Goal: Task Accomplishment & Management: Use online tool/utility

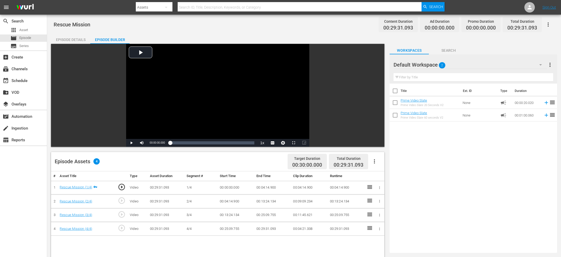
click at [120, 201] on span "play_circle_outline" at bounding box center [122, 201] width 8 height 8
click at [199, 84] on div "Video Player" at bounding box center [217, 91] width 183 height 95
click at [203, 79] on div "Video Player" at bounding box center [217, 91] width 183 height 95
click at [159, 145] on div "Current Time 00:04:08.695" at bounding box center [157, 143] width 20 height 8
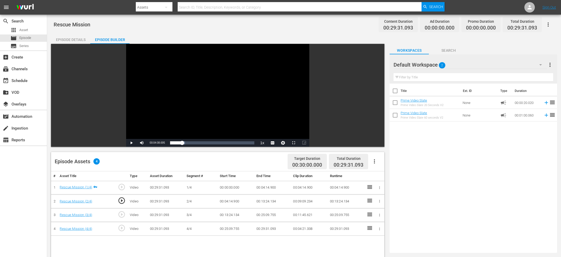
click at [159, 145] on div "Current Time 00:04:08.695" at bounding box center [157, 143] width 20 height 8
copy span "Current Time"
click at [380, 186] on icon "button" at bounding box center [379, 188] width 4 height 4
click at [374, 188] on li "Edit Start/End Time" at bounding box center [361, 188] width 41 height 9
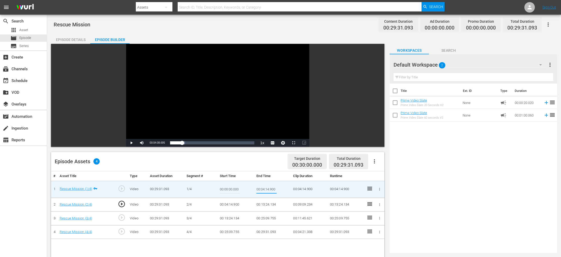
click at [266, 190] on input "00:04:14.900" at bounding box center [266, 189] width 20 height 13
paste input "Current Time 00:04:08.695"
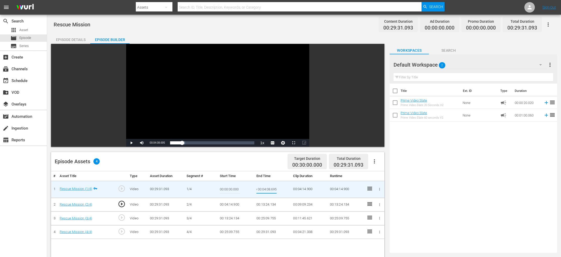
type input "Current Time 00:04:08.695"
click at [381, 205] on button "button" at bounding box center [378, 204] width 5 height 5
click at [378, 206] on li "Edit Start/End Time" at bounding box center [361, 205] width 41 height 9
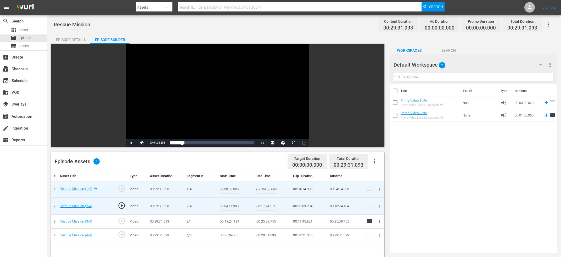
click at [239, 204] on input "00:04:14.900" at bounding box center [230, 206] width 20 height 13
paste input "Current Time 00:04:08.695"
type input "Current Time 00:04:08.695"
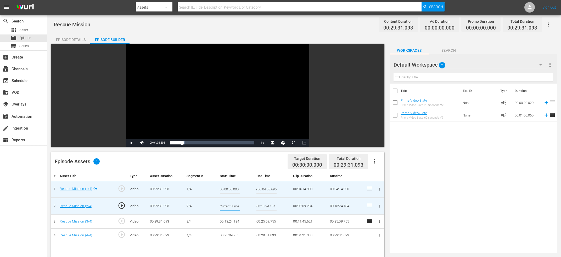
scroll to position [0, 20]
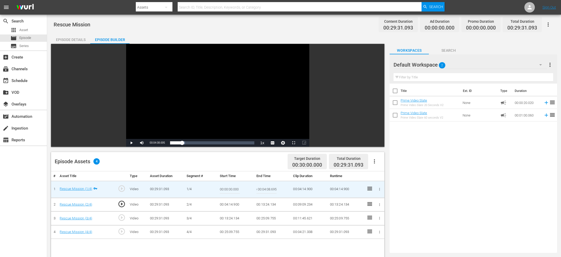
click at [268, 191] on input "Current Time 00:04:08.695" at bounding box center [266, 189] width 20 height 13
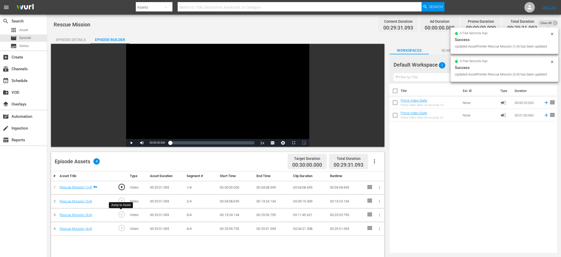
click at [120, 211] on span "play_circle_outline" at bounding box center [122, 215] width 8 height 8
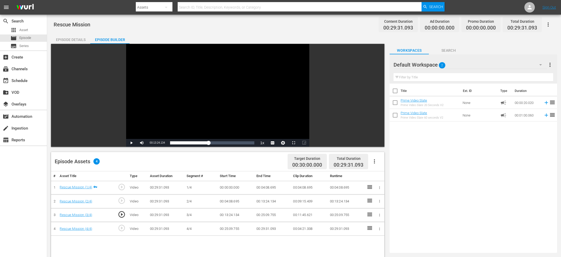
click at [206, 131] on div "Video Player" at bounding box center [217, 91] width 183 height 95
click at [201, 113] on div "Video Player" at bounding box center [217, 91] width 183 height 95
click at [158, 143] on span "00:13:18.163" at bounding box center [157, 142] width 15 height 3
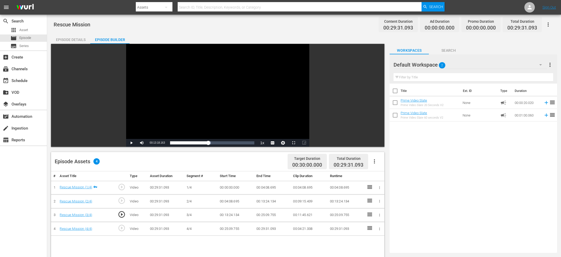
copy span "Current Time"
click at [380, 202] on icon "button" at bounding box center [379, 201] width 4 height 4
click at [366, 201] on li "Edit Start/End Time" at bounding box center [361, 201] width 41 height 9
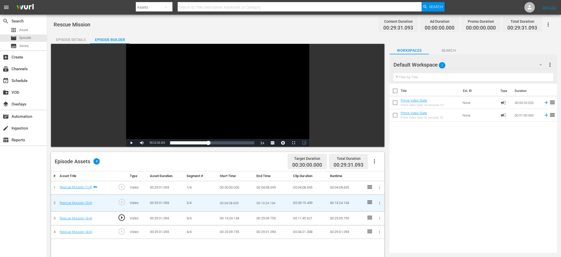
click at [269, 202] on input "00:13:24.134" at bounding box center [266, 203] width 20 height 13
paste input "Current Time 00:13:18.163"
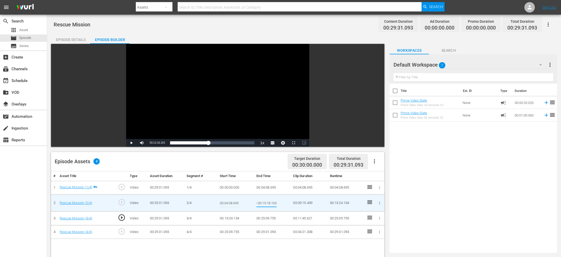
type input "Current Time 00:13:18.163"
click at [379, 218] on icon "button" at bounding box center [379, 218] width 1 height 3
click at [368, 218] on li "Edit Start/End Time" at bounding box center [361, 218] width 41 height 9
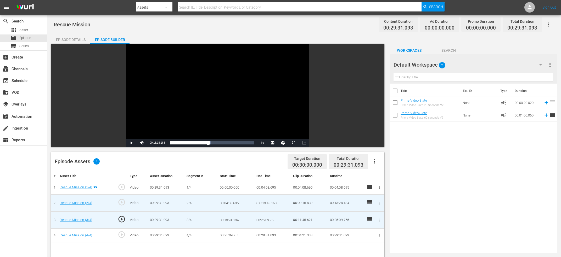
click at [234, 220] on input "00:13:24.134" at bounding box center [230, 220] width 20 height 13
paste input "Current Time 00:13:18.163"
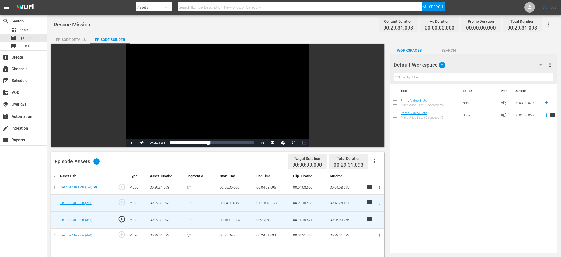
click at [268, 202] on input "Current Time 00:13:18.163" at bounding box center [266, 203] width 20 height 13
click at [239, 221] on input "Current Time 00:13:18.163\" at bounding box center [230, 220] width 20 height 13
type input "Current Time 00:13:18.163"
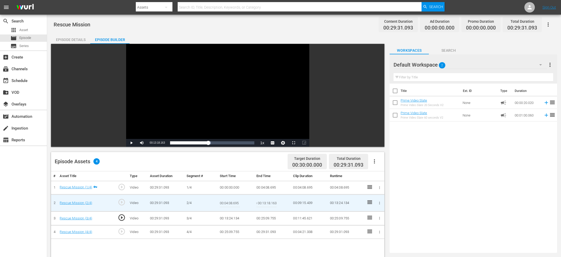
click at [273, 206] on input "Current Time 00:13:18.163" at bounding box center [266, 203] width 20 height 13
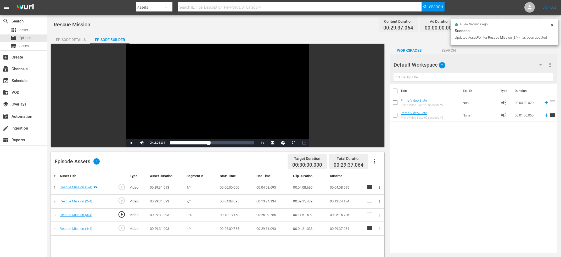
click at [122, 230] on span "play_circle_outline" at bounding box center [122, 228] width 8 height 8
click at [224, 80] on div "Video Player" at bounding box center [217, 91] width 183 height 95
click at [231, 105] on div "Video Player" at bounding box center [217, 91] width 183 height 95
click at [223, 104] on div "Video Player" at bounding box center [217, 91] width 183 height 95
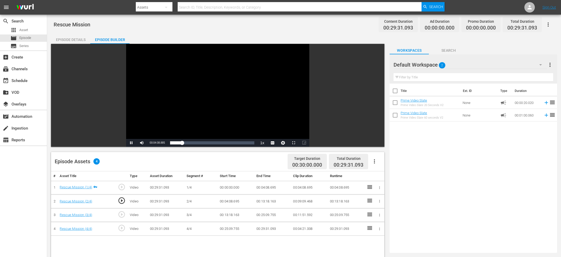
click at [197, 107] on div "Video Player" at bounding box center [217, 91] width 183 height 95
click at [122, 228] on span "play_circle_outline" at bounding box center [122, 228] width 8 height 8
click at [240, 91] on div "Video Player" at bounding box center [217, 91] width 183 height 95
click at [224, 95] on div "Video Player" at bounding box center [217, 91] width 183 height 95
click at [155, 143] on span "00:25:03.774" at bounding box center [157, 142] width 15 height 3
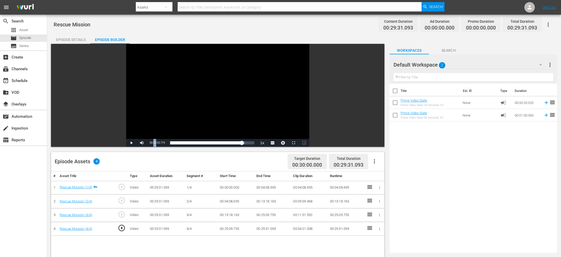
click at [155, 143] on span "00:25:03.774" at bounding box center [157, 142] width 15 height 3
copy span "Current Time"
click at [380, 216] on icon "button" at bounding box center [379, 215] width 4 height 4
click at [356, 214] on li "Edit Start/End Time" at bounding box center [361, 215] width 41 height 9
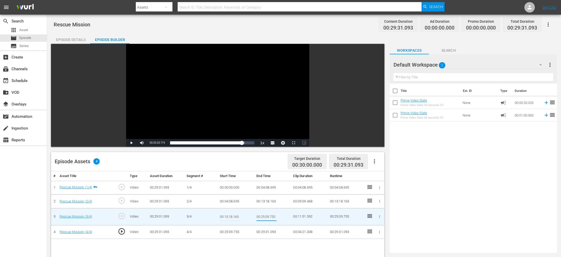
click at [260, 213] on input "00:25:09.755" at bounding box center [266, 217] width 20 height 13
paste input "Current Time 00:25:03.774"
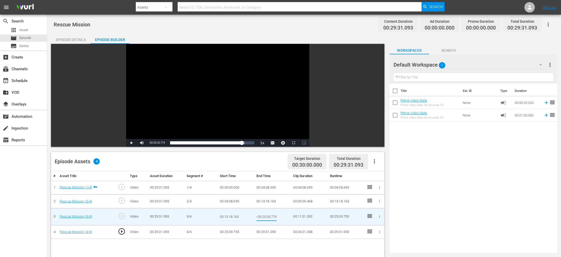
type input "Current Time 00:25:03.774"
click at [378, 232] on icon "button" at bounding box center [379, 232] width 4 height 4
click at [365, 225] on li "Edit Start/End Time" at bounding box center [361, 228] width 41 height 9
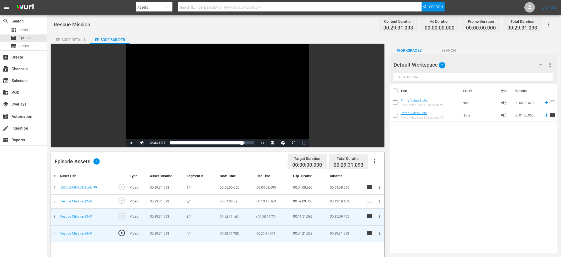
click at [230, 233] on input "00:25:09.755" at bounding box center [230, 234] width 20 height 13
paste input "Current Time 00:25:03.774"
type input "Current Time 00:25:03.774"
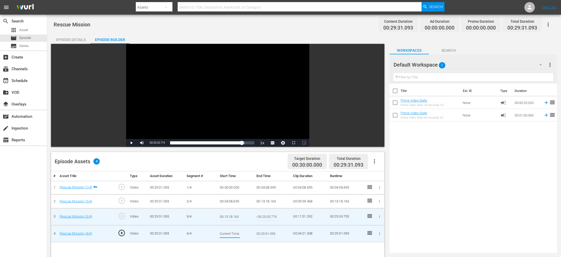
scroll to position [0, 20]
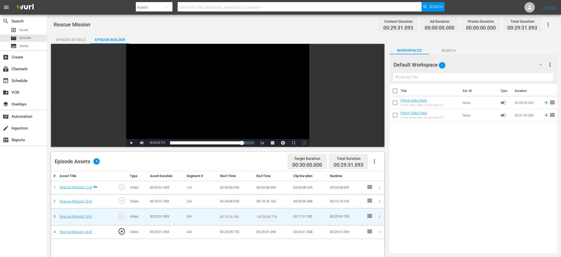
click at [264, 214] on input "Current Time 00:25:03.774" at bounding box center [266, 217] width 20 height 13
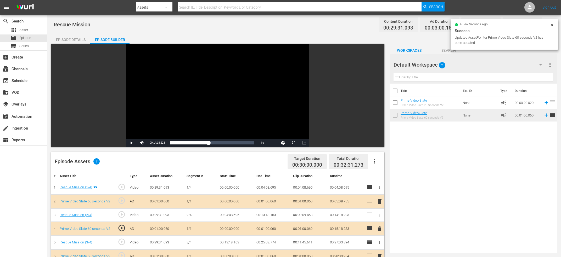
click at [553, 25] on icon at bounding box center [552, 25] width 4 height 4
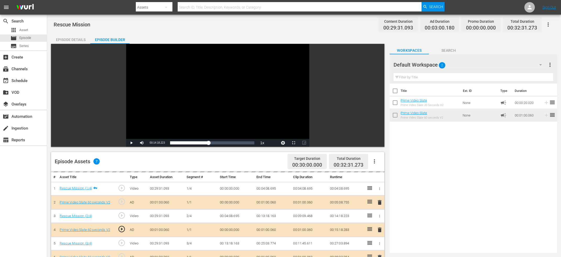
click at [364, 220] on td at bounding box center [369, 216] width 10 height 14
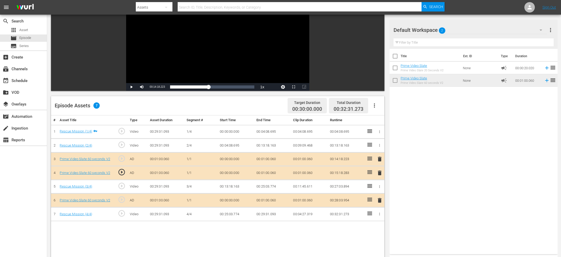
scroll to position [0, 0]
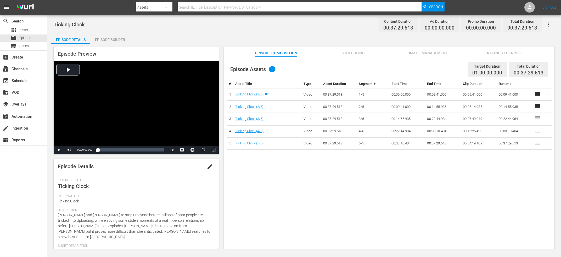
click at [105, 41] on div "Episode Builder" at bounding box center [109, 39] width 39 height 13
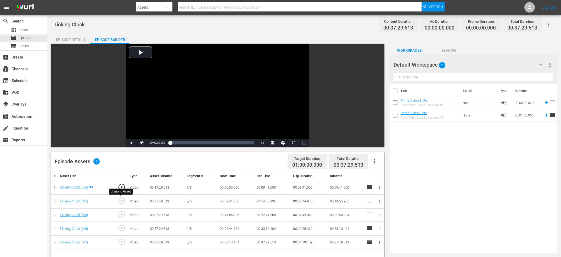
click at [122, 200] on span "play_circle_outline" at bounding box center [122, 201] width 8 height 8
click at [224, 97] on div "Video Player" at bounding box center [217, 91] width 183 height 95
click at [224, 101] on div "Video Player" at bounding box center [217, 91] width 183 height 95
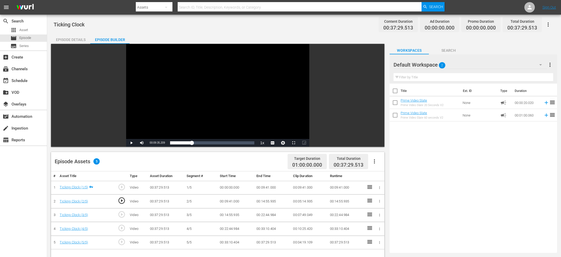
click at [153, 142] on span "00:09:35.209" at bounding box center [157, 142] width 15 height 3
copy span "Current Time"
click at [379, 185] on button "button" at bounding box center [378, 187] width 5 height 5
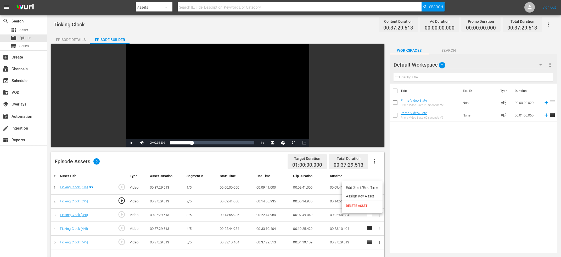
click at [375, 188] on li "Edit Start/End Time" at bounding box center [361, 188] width 41 height 9
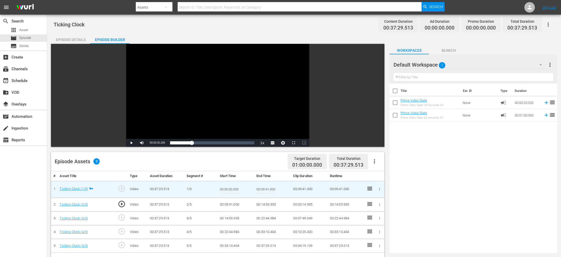
click at [267, 192] on input "00:09:41.000" at bounding box center [266, 189] width 20 height 13
paste input "Current Time 00:09:35.209"
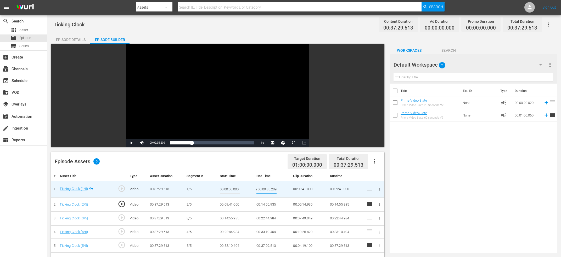
type input "Current Time 00:09:35.209"
click at [378, 203] on icon "button" at bounding box center [379, 205] width 4 height 4
click at [367, 204] on li "Edit Start/End Time" at bounding box center [361, 205] width 41 height 9
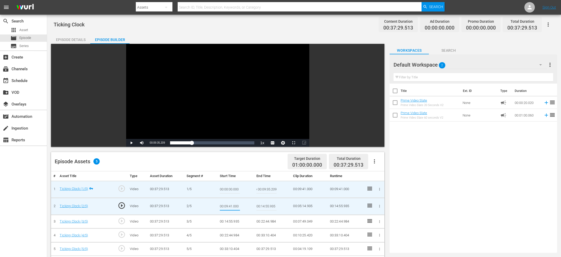
click at [233, 205] on input "00:09:41.000" at bounding box center [230, 206] width 20 height 13
paste input "Current Time 00:09:35.209"
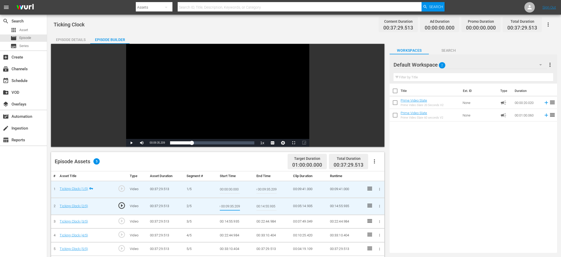
type input "Current Time 00:09:35.209"
click at [266, 190] on input "Current Time 00:09:35.209" at bounding box center [266, 189] width 20 height 13
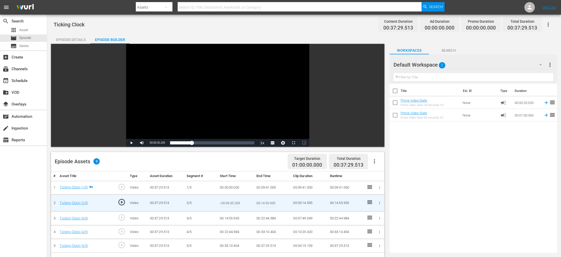
click at [235, 202] on input "Current Time 00:09:35.209" at bounding box center [230, 203] width 20 height 13
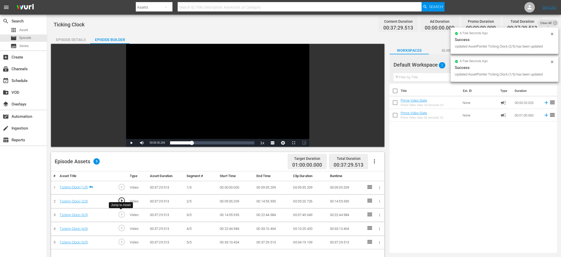
click at [119, 216] on span "play_circle_outline" at bounding box center [122, 215] width 8 height 8
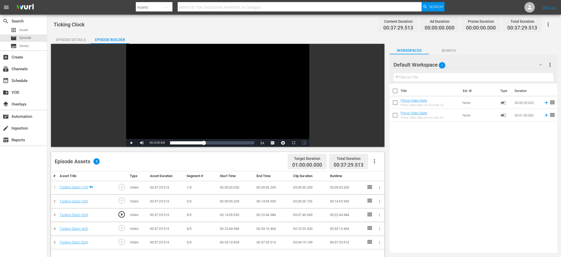
click at [186, 90] on div "Video Player" at bounding box center [217, 91] width 183 height 95
click at [186, 91] on div "Video Player" at bounding box center [217, 91] width 183 height 95
click at [165, 143] on span "00:14:49.932" at bounding box center [157, 142] width 15 height 3
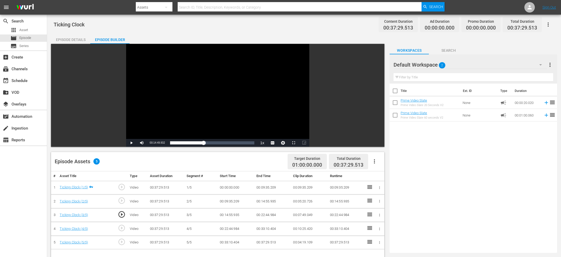
copy span "Current Time"
click at [380, 201] on icon "button" at bounding box center [379, 201] width 4 height 4
click at [368, 203] on li "Edit Start/End Time" at bounding box center [361, 201] width 41 height 9
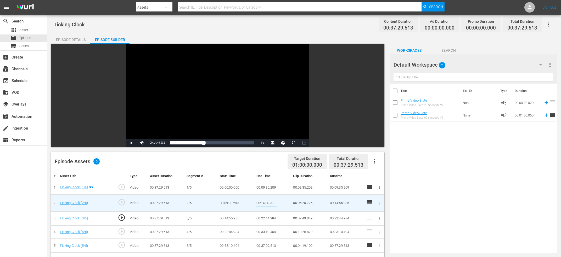
click at [268, 203] on input "00:14:55.935" at bounding box center [266, 203] width 20 height 13
paste input "Current Time 00:14:49.932"
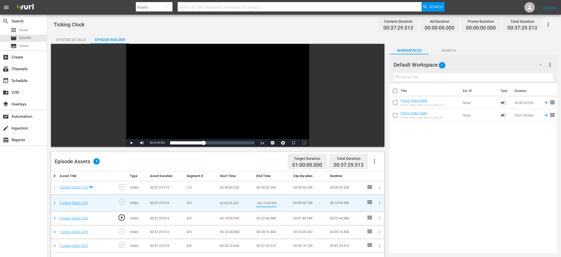
type input "Current Time 00:14:49.932"
click at [377, 217] on icon "button" at bounding box center [379, 218] width 4 height 4
click at [376, 217] on li "Edit Start/End Time" at bounding box center [361, 218] width 41 height 9
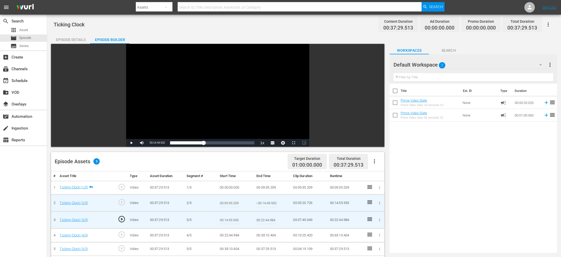
click at [225, 223] on input "00:14:55.935" at bounding box center [230, 220] width 20 height 13
paste input "Current Time 00:14:49.932"
type input "Current Time 00:14:49.932"
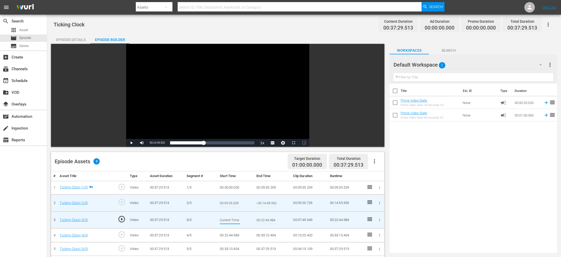
scroll to position [0, 20]
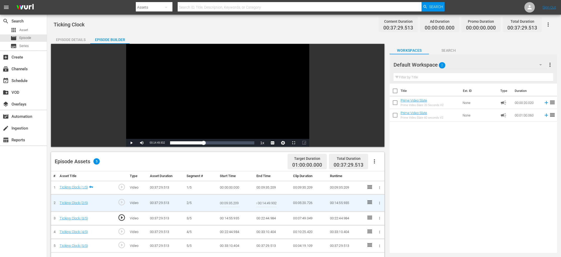
click at [263, 203] on input "Current Time 00:14:49.932" at bounding box center [266, 203] width 20 height 13
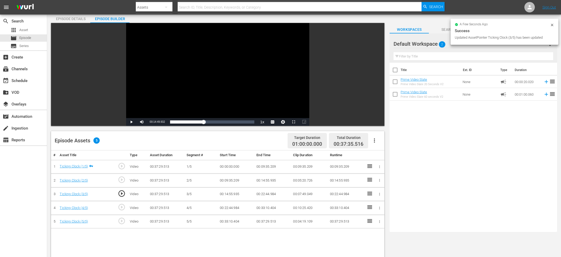
scroll to position [28, 0]
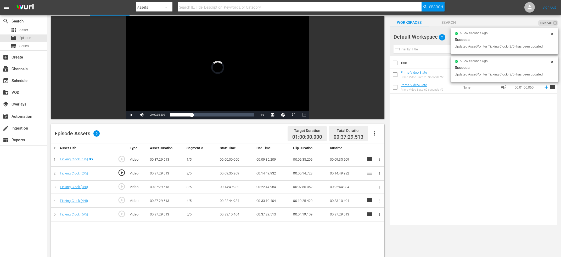
click at [122, 200] on span "play_circle_outline" at bounding box center [122, 200] width 8 height 8
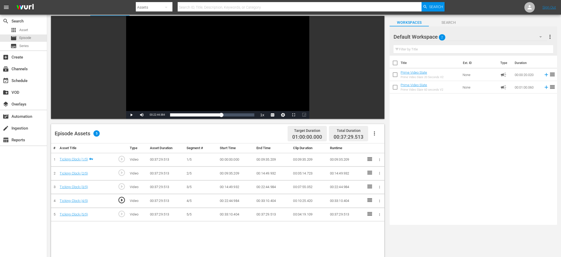
click at [200, 53] on div "Video Player" at bounding box center [217, 63] width 183 height 95
click at [193, 61] on div "Video Player" at bounding box center [217, 63] width 183 height 95
click at [156, 116] on span "00:22:39.005" at bounding box center [157, 114] width 15 height 3
click at [155, 116] on span "00:22:39.005" at bounding box center [157, 114] width 15 height 3
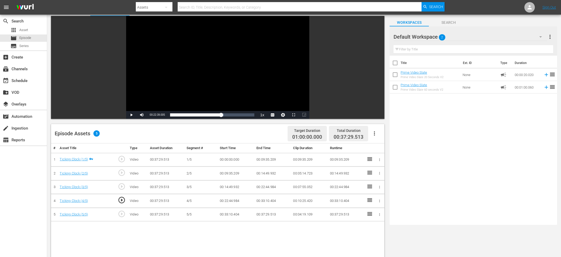
copy span "Current Time"
click at [378, 185] on div at bounding box center [378, 187] width 5 height 5
click at [380, 189] on icon "button" at bounding box center [379, 187] width 4 height 4
click at [363, 187] on li "Edit Start/End Time" at bounding box center [361, 187] width 41 height 9
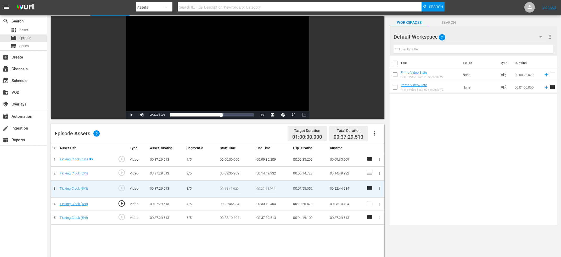
click at [262, 186] on input "00:22:44.984" at bounding box center [266, 189] width 20 height 13
paste input "Current Time 00:22:39.005"
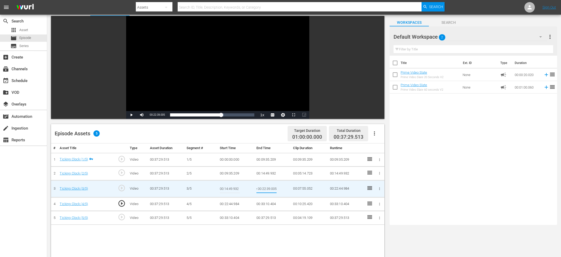
type input "Current Time 00:22:39.005"
click at [380, 204] on icon "button" at bounding box center [379, 204] width 4 height 4
click at [362, 201] on li "Edit Start/End Time" at bounding box center [361, 204] width 41 height 9
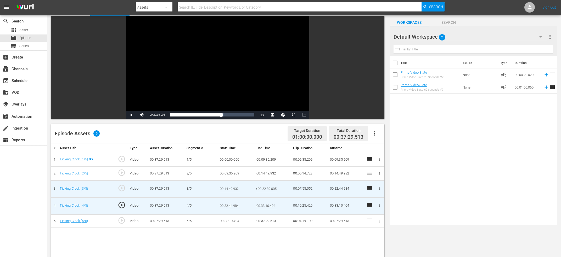
click at [229, 204] on input "00:22:44.984" at bounding box center [230, 206] width 20 height 13
paste input "Current Time 00:22:39.005"
type input "Current Time 00:22:39.005"
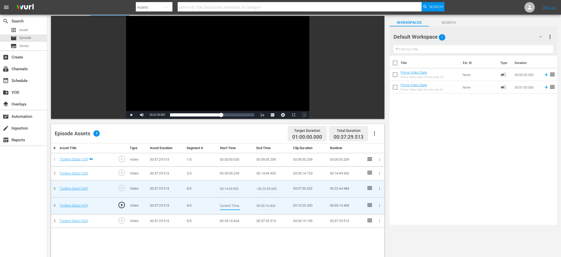
scroll to position [0, 20]
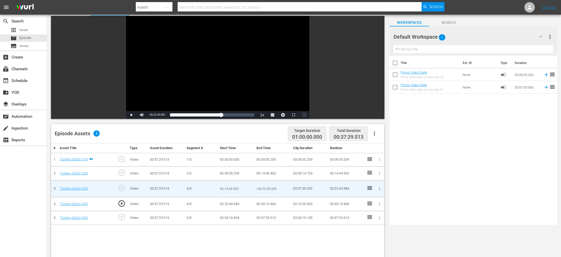
click at [263, 187] on input "Current Time 00:22:39.005" at bounding box center [266, 189] width 20 height 13
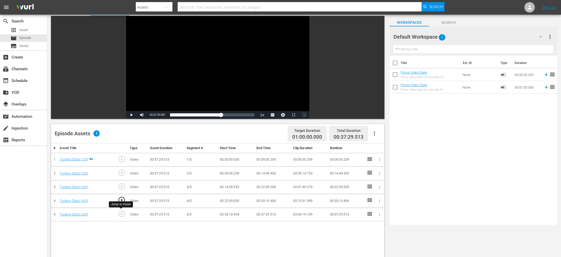
click at [119, 215] on span "play_circle_outline" at bounding box center [122, 214] width 8 height 8
click at [172, 63] on div "Video Player" at bounding box center [217, 63] width 183 height 95
click at [188, 74] on div "Video Player" at bounding box center [217, 63] width 183 height 95
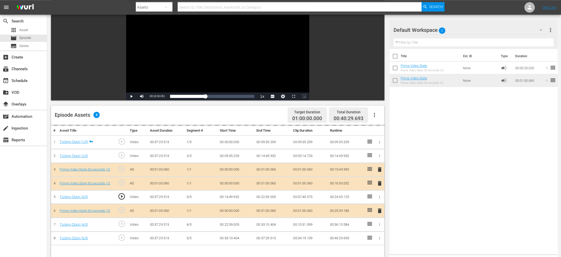
scroll to position [56, 0]
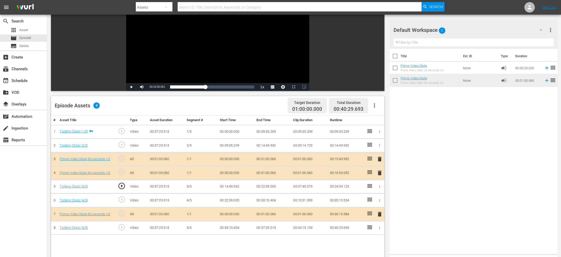
click at [122, 225] on span "play_circle_outline" at bounding box center [122, 228] width 8 height 8
click at [229, 47] on div "Video Player" at bounding box center [217, 35] width 183 height 95
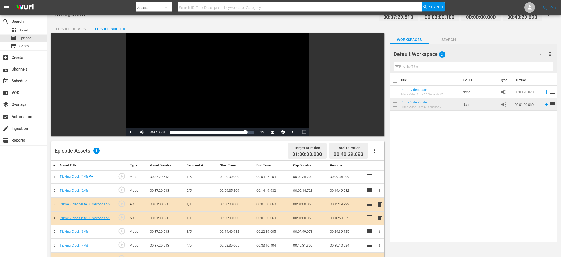
scroll to position [0, 0]
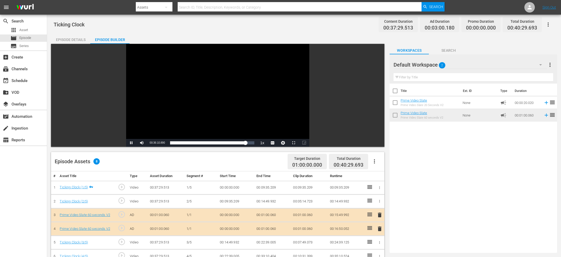
click at [235, 88] on div "Video Player" at bounding box center [217, 91] width 183 height 95
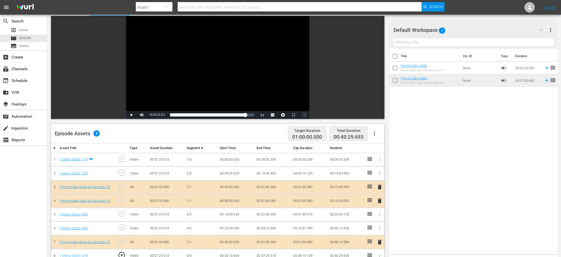
scroll to position [56, 0]
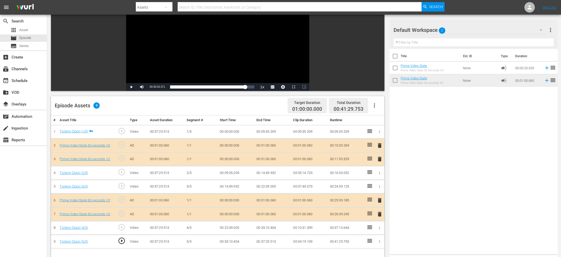
click at [120, 174] on span "play_circle_outline" at bounding box center [122, 172] width 8 height 8
click at [230, 35] on div "Video Player" at bounding box center [217, 35] width 183 height 95
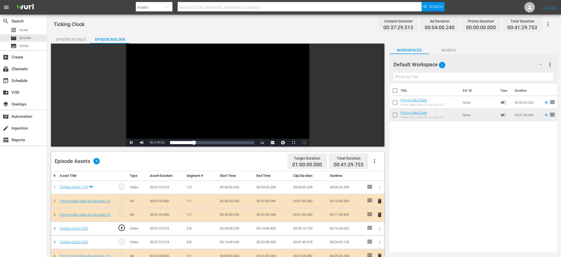
scroll to position [0, 0]
click at [206, 83] on div "Video Player" at bounding box center [217, 91] width 183 height 95
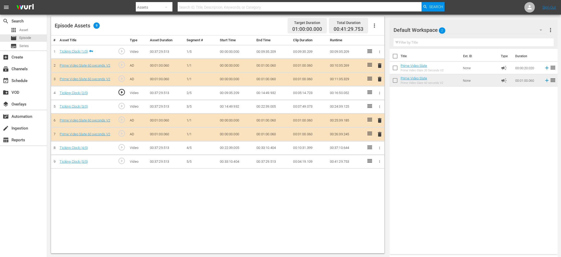
click at [122, 147] on span "play_circle_outline" at bounding box center [122, 148] width 8 height 8
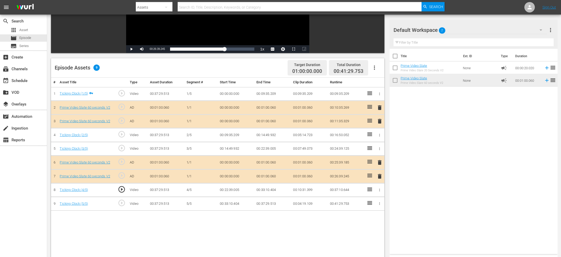
scroll to position [24, 0]
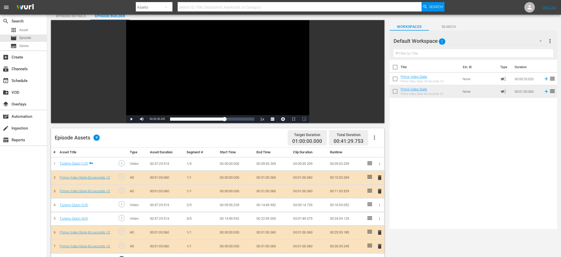
click at [237, 76] on div "Video Player" at bounding box center [217, 67] width 183 height 95
click at [216, 72] on div "Video Player" at bounding box center [217, 67] width 183 height 95
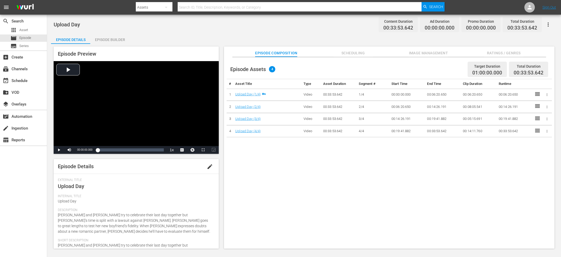
click at [207, 165] on span "edit" at bounding box center [210, 167] width 6 height 6
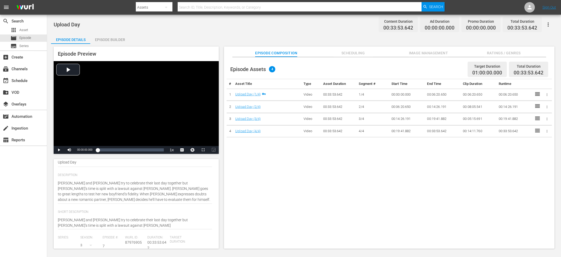
scroll to position [53, 0]
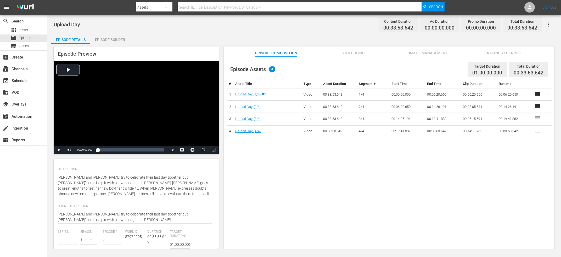
type input "Upload"
drag, startPoint x: 90, startPoint y: 220, endPoint x: 56, endPoint y: 221, distance: 34.5
click at [58, 221] on textarea "Nathan and Nora try to celebrate their last day together but Nora’s time is spl…" at bounding box center [135, 217] width 154 height 11
type textarea "Nathan and Nora try to celebrate their last day together but Nora’s time is spl…"
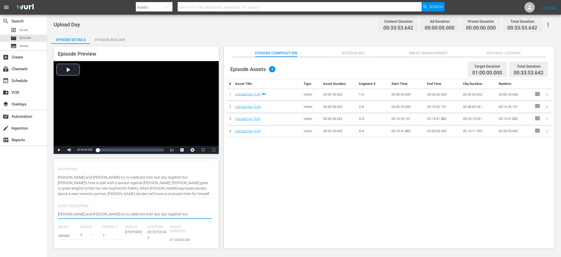
type textarea "Nathan and Nora try to celebrate their last day together but Nora’s time is spl…"
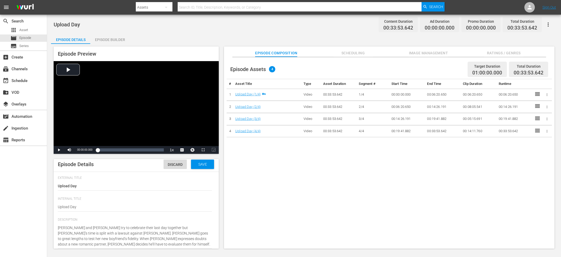
scroll to position [0, 0]
type textarea "Nathan and Nora try to celebrate their last day together but Nora’s time is spl…"
click at [197, 165] on span "Save" at bounding box center [202, 166] width 17 height 4
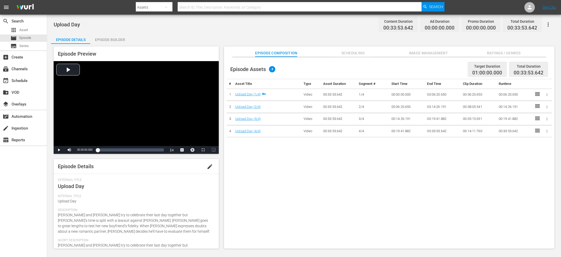
click at [118, 42] on div "Episode Builder" at bounding box center [109, 39] width 39 height 13
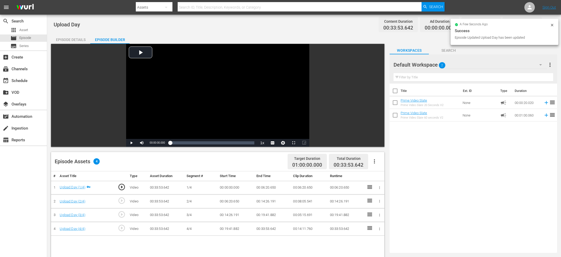
click at [122, 203] on span "play_circle_outline" at bounding box center [122, 201] width 8 height 8
click at [180, 84] on div "Video Player" at bounding box center [217, 91] width 183 height 95
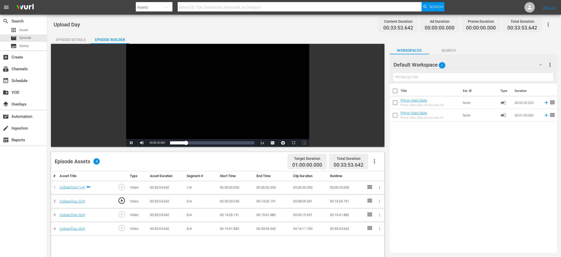
click at [211, 71] on div "Video Player" at bounding box center [217, 91] width 183 height 95
click at [221, 104] on div "Video Player" at bounding box center [217, 91] width 183 height 95
click at [158, 141] on div "Current Time 00:06:14.405" at bounding box center [157, 143] width 20 height 8
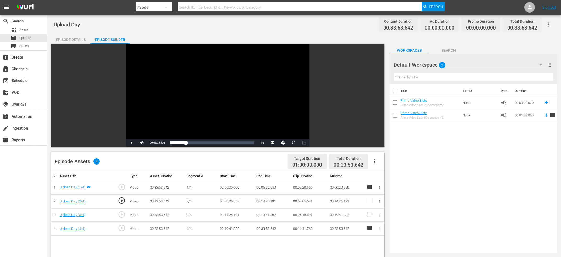
click at [158, 141] on div "Current Time 00:06:14.405" at bounding box center [157, 143] width 20 height 8
copy span "Current Time"
click at [378, 187] on icon "button" at bounding box center [379, 188] width 4 height 4
click at [377, 190] on li "Edit Start/End Time" at bounding box center [361, 188] width 41 height 9
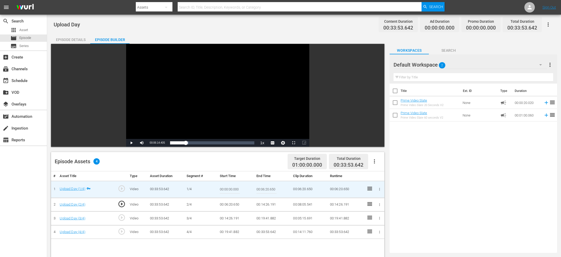
click at [272, 188] on input "00:06:20.650" at bounding box center [266, 189] width 20 height 13
paste input "Current Time 00:06:14.405"
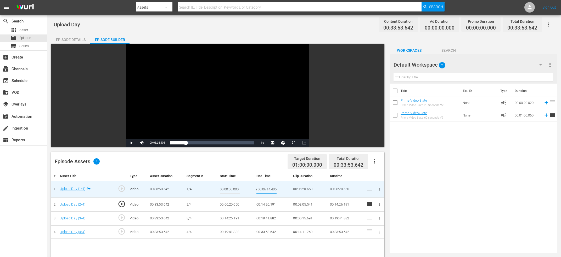
type input "Current Time 00:06:14.405"
click at [379, 206] on icon "button" at bounding box center [379, 204] width 1 height 3
click at [375, 207] on li "Edit Start/End Time" at bounding box center [361, 205] width 41 height 9
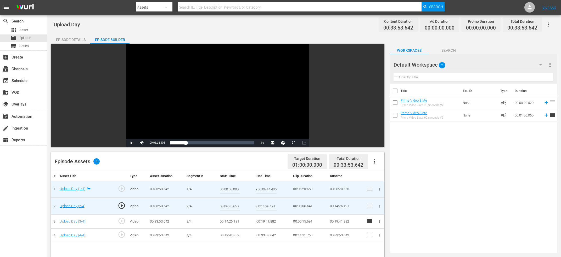
click at [224, 204] on input "00:06:20.650" at bounding box center [230, 206] width 20 height 13
paste input "Current Time 00:06:14.405"
type input "Current Time 00:06:14.405"
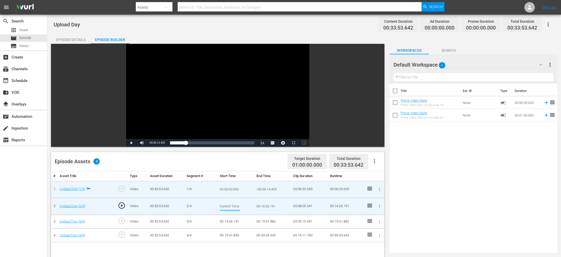
scroll to position [0, 20]
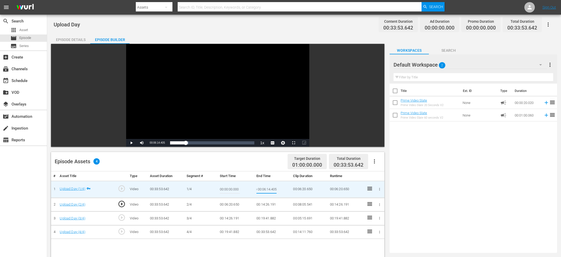
click at [266, 190] on input "Current Time 00:06:14.405" at bounding box center [266, 189] width 20 height 13
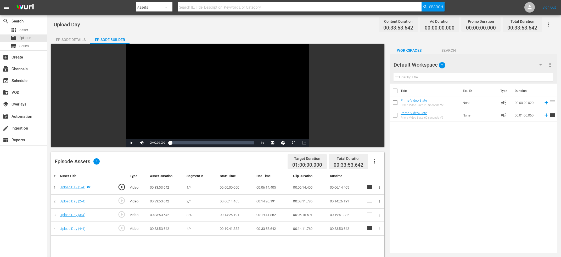
click at [122, 200] on span "play_circle_outline" at bounding box center [122, 201] width 8 height 8
click at [221, 105] on div "Video Player" at bounding box center [217, 91] width 183 height 95
click at [122, 215] on span "play_circle_outline" at bounding box center [122, 215] width 8 height 8
click at [217, 101] on div "Video Player" at bounding box center [217, 91] width 183 height 95
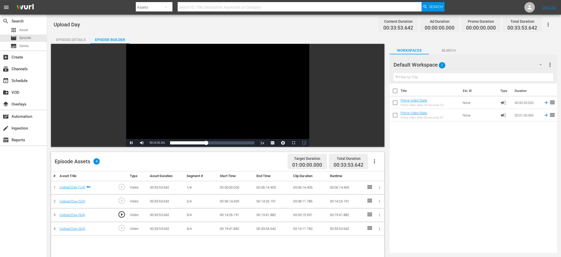
click at [206, 104] on div "Video Player" at bounding box center [217, 91] width 183 height 95
click at [202, 104] on div "Video Player" at bounding box center [217, 91] width 183 height 95
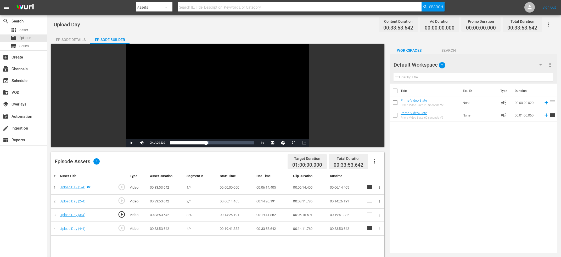
click at [155, 142] on span "00:14:20.210" at bounding box center [157, 142] width 15 height 3
copy span "Current Time"
click at [380, 200] on icon "button" at bounding box center [379, 201] width 4 height 4
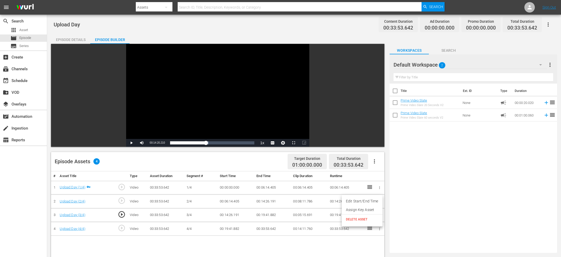
click at [373, 202] on li "Edit Start/End Time" at bounding box center [361, 201] width 41 height 9
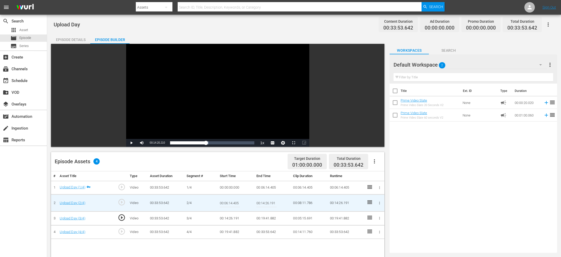
click at [265, 202] on input "00:14:26.191" at bounding box center [266, 203] width 20 height 13
paste input "Current Time 00:14:20.210"
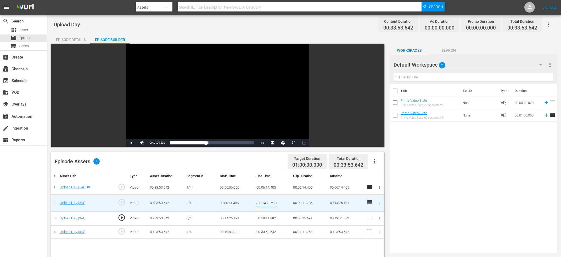
type input "Current Time 00:14:20.210"
click at [379, 219] on icon "button" at bounding box center [379, 218] width 1 height 3
click at [372, 219] on li "Edit Start/End Time" at bounding box center [361, 218] width 41 height 9
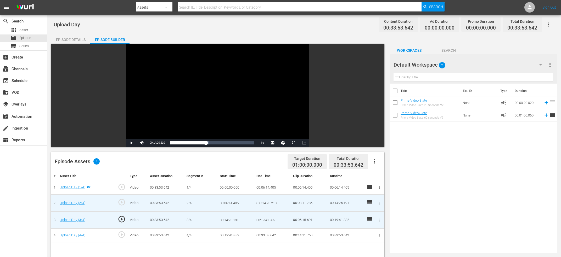
click at [223, 219] on input "00:14:26.191" at bounding box center [230, 220] width 20 height 13
paste input "Current Time 00:14:20.210"
type input "Current Time 00:14:20.210"
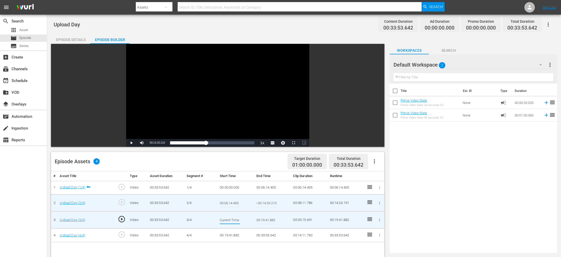
scroll to position [0, 20]
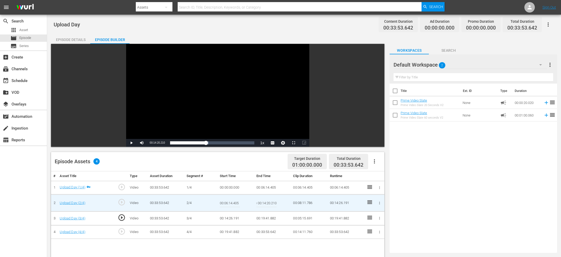
click at [275, 203] on input "Current Time 00:14:20.210" at bounding box center [266, 203] width 20 height 13
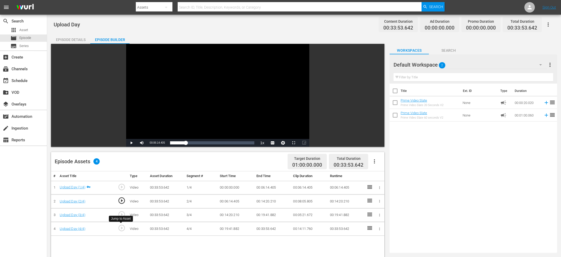
click at [122, 230] on span "play_circle_outline" at bounding box center [122, 228] width 8 height 8
click at [230, 97] on div "Video Player" at bounding box center [217, 91] width 183 height 95
click at [225, 99] on div "Video Player" at bounding box center [217, 91] width 183 height 95
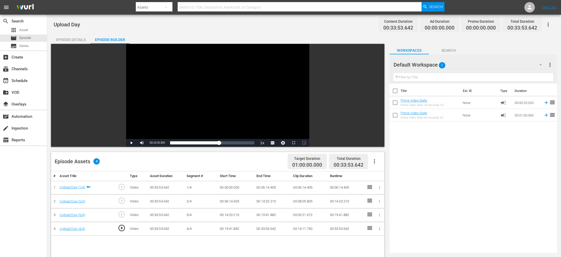
click at [159, 144] on span "00:19:35.905" at bounding box center [157, 142] width 15 height 3
copy span "Current Time"
click at [380, 228] on icon "button" at bounding box center [379, 229] width 4 height 4
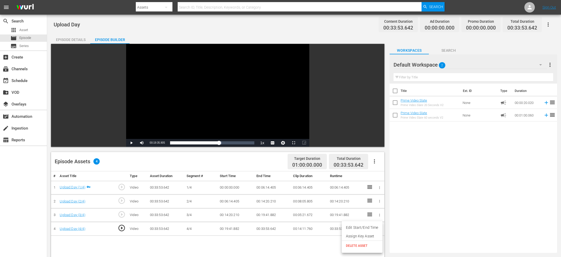
click at [363, 228] on li "Edit Start/End Time" at bounding box center [361, 228] width 41 height 9
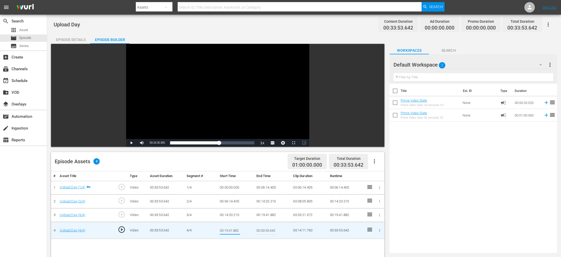
click at [223, 232] on input "00:19:41.882" at bounding box center [230, 230] width 20 height 13
paste input "Current Time 00:19:35.905"
type input "Current Time 00:19:35.905"
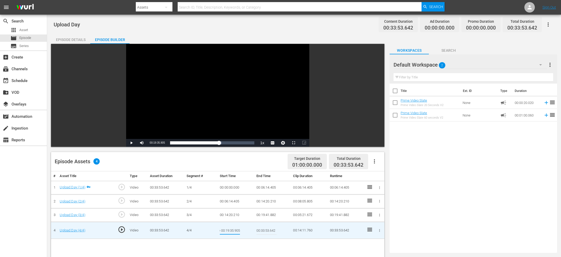
click at [383, 213] on td at bounding box center [379, 215] width 10 height 14
click at [380, 215] on icon "button" at bounding box center [379, 215] width 4 height 4
click at [373, 215] on li "Edit Start/End Time" at bounding box center [361, 215] width 41 height 9
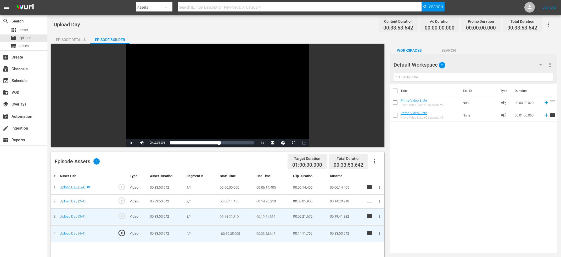
click at [258, 216] on input "00:19:41.882" at bounding box center [266, 217] width 20 height 13
paste input "Current Time 00:19:35.905"
type input "Current Time 00:19:35.905"
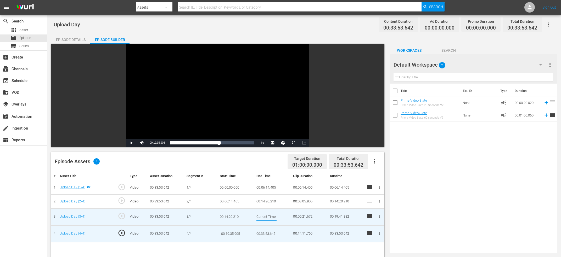
scroll to position [0, 19]
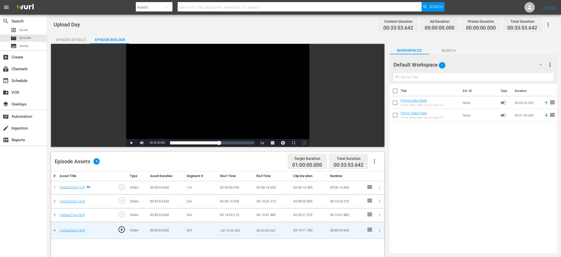
click at [223, 229] on input "Current Time 00:19:35.905" at bounding box center [230, 230] width 20 height 13
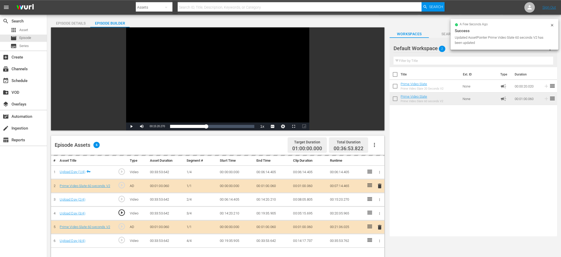
scroll to position [0, 0]
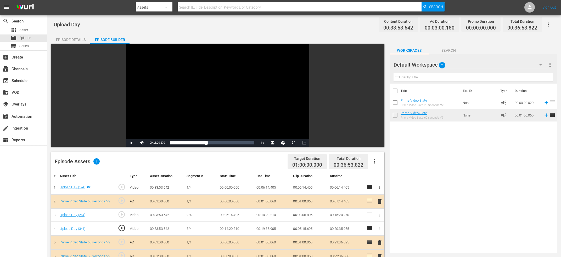
click at [498, 152] on div "Title Ext. ID Type Duration Prime Video Slate Prime Video Slate 20 Seconds V2 N…" at bounding box center [472, 167] width 167 height 167
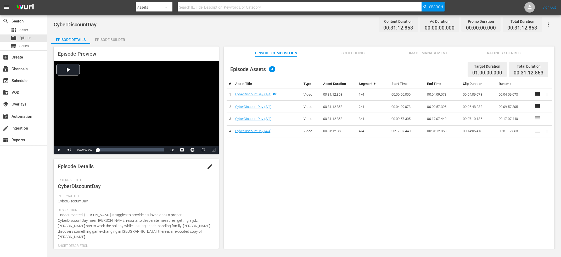
click at [208, 167] on span "edit" at bounding box center [210, 167] width 6 height 6
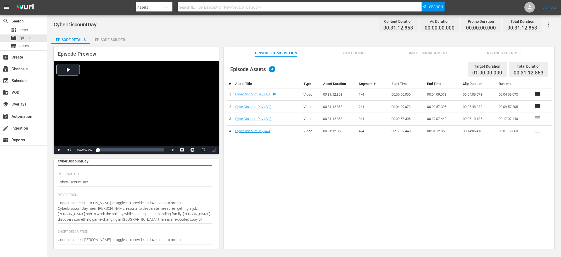
scroll to position [53, 0]
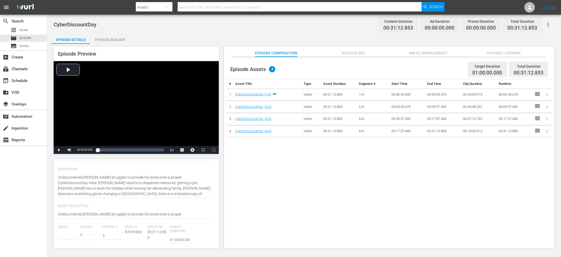
type input "Upload"
click at [206, 217] on textarea "Undocumented Nathan struggles to provide his loved ones a proper CyberDiscountD…" at bounding box center [135, 215] width 154 height 6
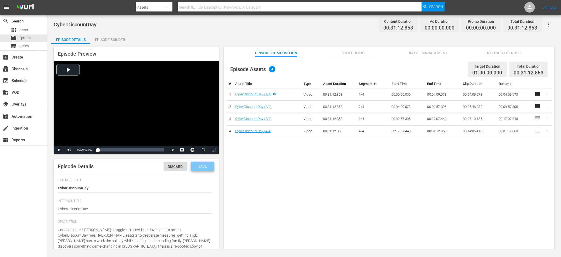
click at [201, 162] on div "Save" at bounding box center [202, 166] width 23 height 9
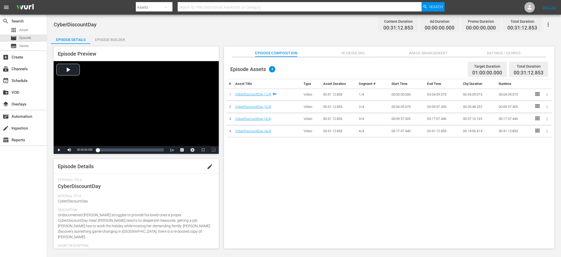
click at [110, 43] on div "Episode Builder" at bounding box center [109, 39] width 39 height 13
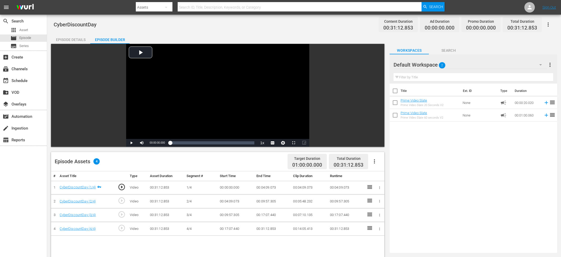
click at [123, 201] on span "play_circle_outline" at bounding box center [122, 201] width 8 height 8
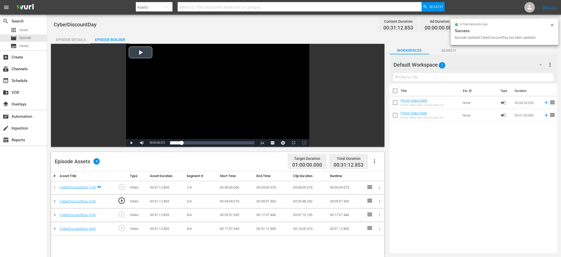
click at [200, 90] on div "Video Player" at bounding box center [217, 91] width 183 height 95
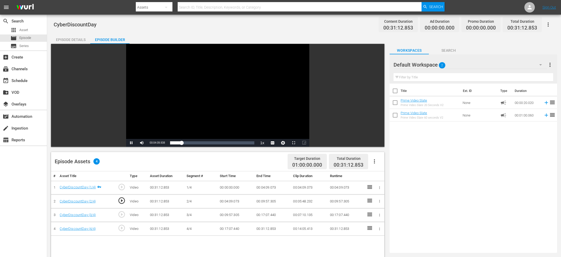
click at [199, 92] on div "Video Player" at bounding box center [217, 91] width 183 height 95
click at [80, 40] on div "Episode Details" at bounding box center [70, 39] width 39 height 13
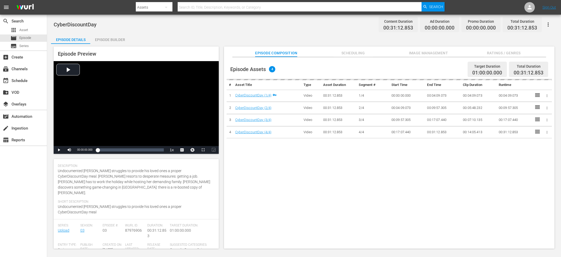
scroll to position [53, 0]
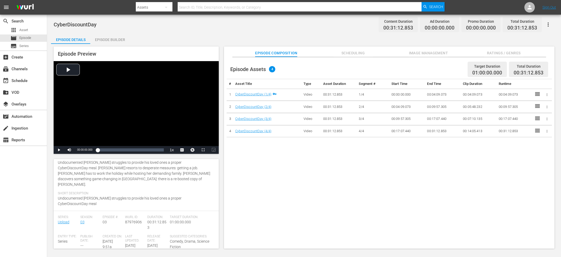
click at [135, 215] on div "Wurl ID: 87976906" at bounding box center [136, 224] width 22 height 19
copy span "87976906"
click at [126, 41] on div "Episode Builder" at bounding box center [109, 39] width 39 height 13
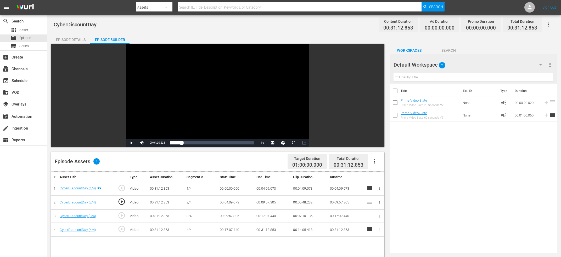
scroll to position [53, 0]
click at [123, 199] on span "play_circle_outline" at bounding box center [122, 201] width 8 height 8
click at [206, 81] on div "Video Player" at bounding box center [217, 91] width 183 height 95
click at [222, 90] on div "Video Player" at bounding box center [217, 91] width 183 height 95
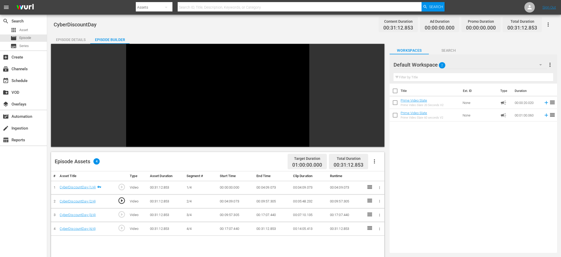
click at [160, 118] on div "Video Player" at bounding box center [217, 91] width 183 height 95
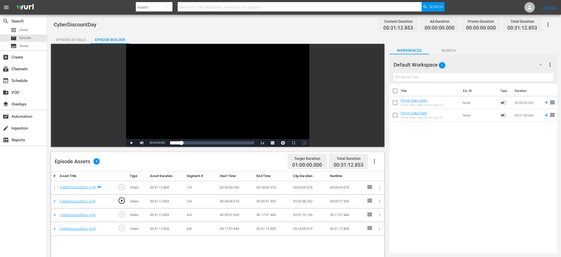
click at [154, 143] on span "00:04:03.052" at bounding box center [157, 142] width 15 height 3
copy span "Current Time"
click at [379, 186] on button "button" at bounding box center [378, 187] width 5 height 5
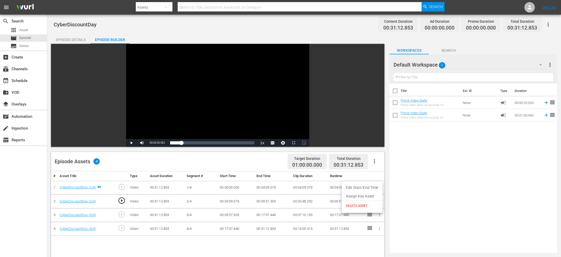
click at [363, 187] on li "Edit Start/End Time" at bounding box center [361, 188] width 41 height 9
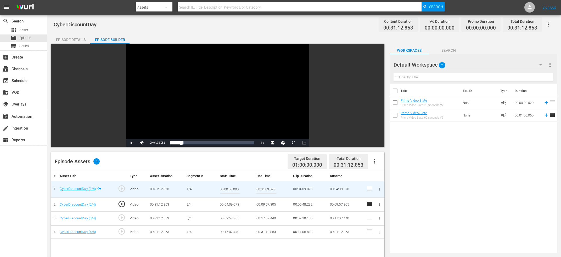
click at [273, 188] on input "00:04:09.073" at bounding box center [266, 189] width 20 height 13
paste input "Current Time 00:04:03.052"
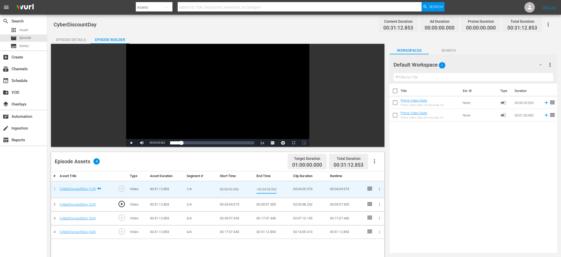
type input "Current Time 00:04:03.052"
click at [386, 207] on div "Video Player is loading. Play Video Play Mute Current Time 00:04:03.052 / Durat…" at bounding box center [219, 217] width 336 height 346
click at [380, 207] on icon "button" at bounding box center [379, 205] width 4 height 4
click at [375, 208] on li "Edit Start/End Time" at bounding box center [361, 205] width 41 height 9
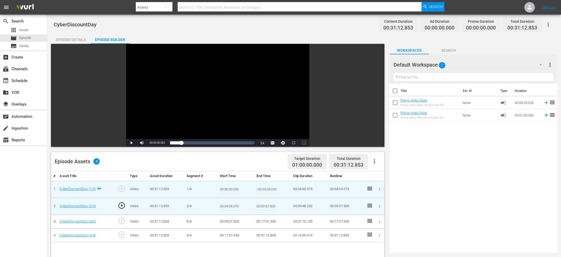
click at [230, 206] on input "00:04:09.073" at bounding box center [230, 206] width 20 height 13
paste input "Current Time 00:04:03.052"
type input "Current Time 00:04:03.052"
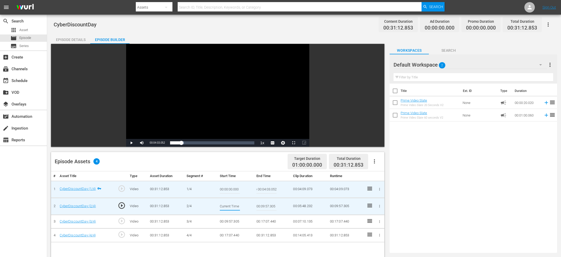
scroll to position [0, 20]
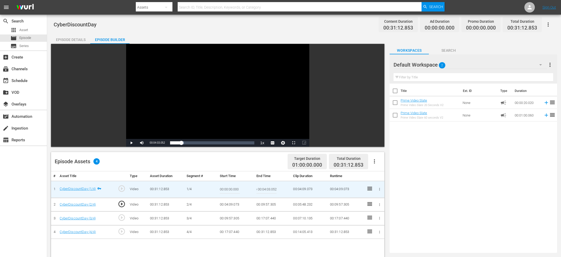
click at [265, 190] on input "Current Time 00:04:03.052" at bounding box center [266, 189] width 20 height 13
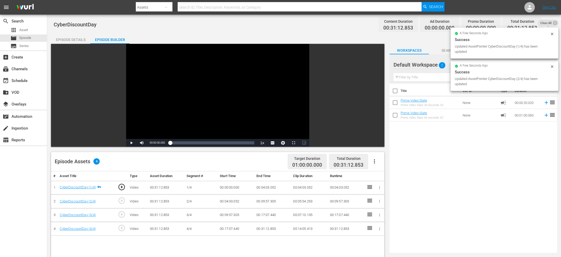
click at [123, 213] on span "play_circle_outline" at bounding box center [122, 215] width 8 height 8
click at [188, 95] on div "Video Player" at bounding box center [217, 91] width 183 height 95
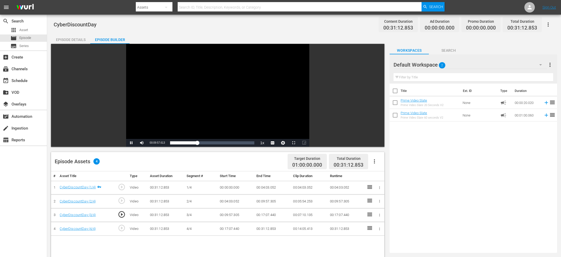
click at [201, 90] on div "Video Player" at bounding box center [217, 91] width 183 height 95
click at [246, 73] on div "Video Player" at bounding box center [217, 91] width 183 height 95
click at [207, 90] on div "Video Player" at bounding box center [217, 91] width 183 height 95
click at [153, 142] on span "00:09:51.306" at bounding box center [157, 142] width 15 height 3
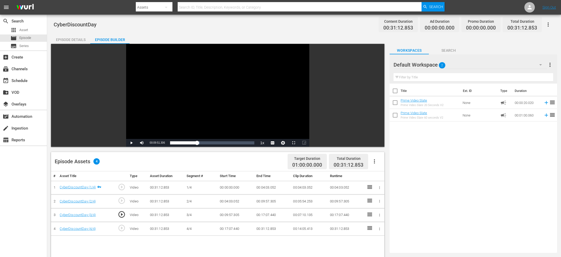
click at [153, 142] on span "00:09:51.306" at bounding box center [157, 142] width 15 height 3
copy span "Current Time"
click at [380, 201] on icon "button" at bounding box center [379, 201] width 4 height 4
click at [372, 202] on li "Edit Start/End Time" at bounding box center [361, 201] width 41 height 9
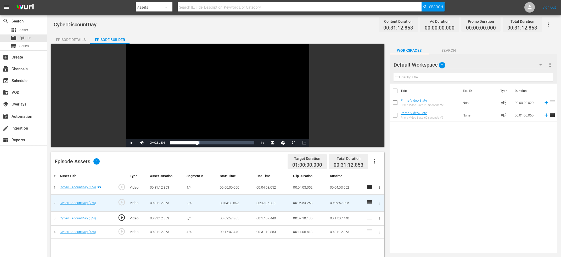
click at [266, 203] on input "00:09:57.305" at bounding box center [266, 203] width 20 height 13
paste input "Current Time 00:09:51.306"
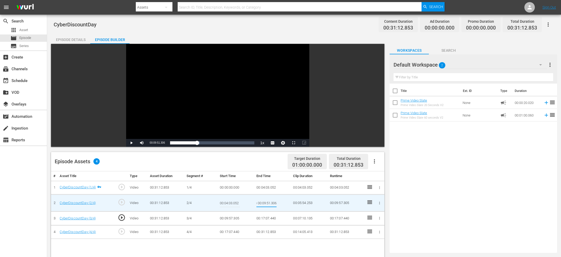
type input "Current Time 00:09:51.306"
click at [379, 217] on icon "button" at bounding box center [379, 218] width 4 height 4
click at [368, 218] on li "Edit Start/End Time" at bounding box center [361, 218] width 41 height 9
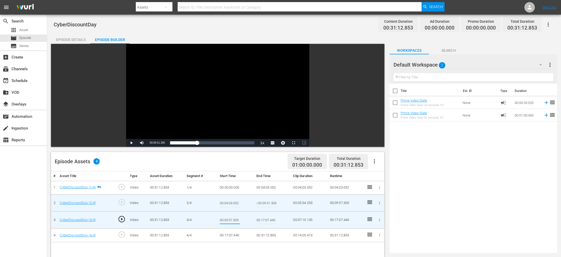
click at [233, 220] on input "00:09:57.305" at bounding box center [230, 220] width 20 height 13
paste input "Current Time 00:09:51.306"
type input "Current Time 00:09:51.306"
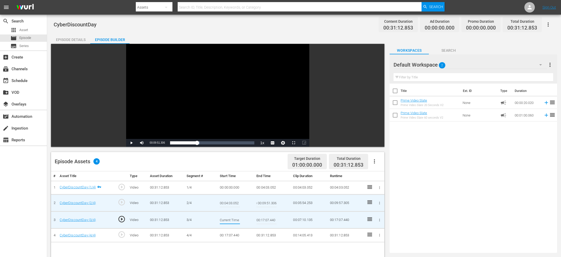
scroll to position [0, 20]
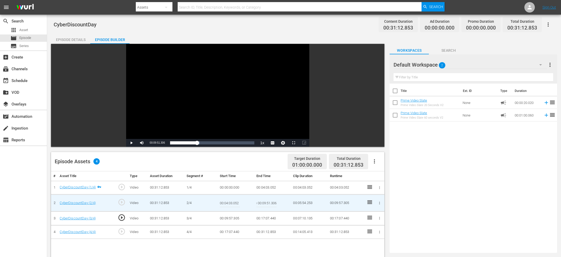
click at [267, 198] on input "Current Time 00:09:51.306" at bounding box center [266, 203] width 20 height 13
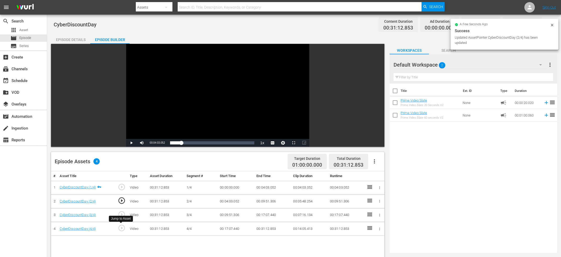
click at [121, 228] on span "play_circle_outline" at bounding box center [122, 228] width 8 height 8
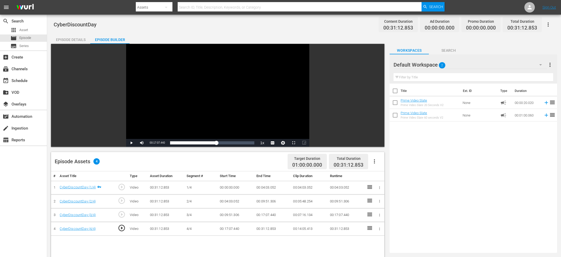
click at [210, 107] on div "Video Player" at bounding box center [217, 91] width 183 height 95
click at [216, 100] on div "Video Player" at bounding box center [217, 91] width 183 height 95
click at [158, 145] on div "Current Time 00:17:01.467" at bounding box center [157, 143] width 20 height 8
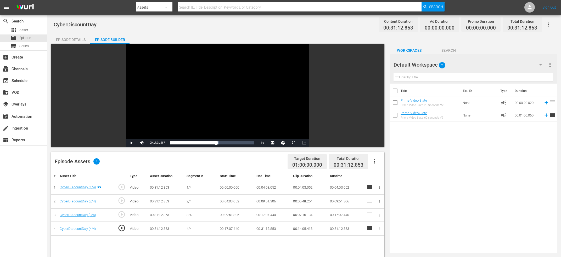
click at [158, 143] on span "00:17:01.467" at bounding box center [157, 142] width 15 height 3
copy span "Current Time"
click at [381, 215] on button "button" at bounding box center [378, 215] width 5 height 5
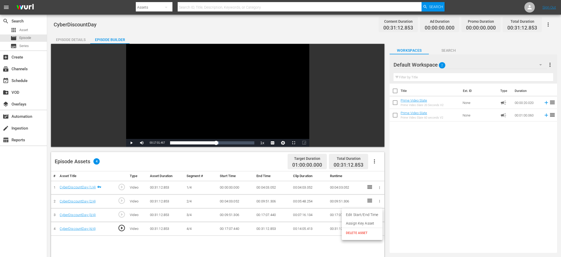
click at [372, 215] on li "Edit Start/End Time" at bounding box center [361, 215] width 41 height 9
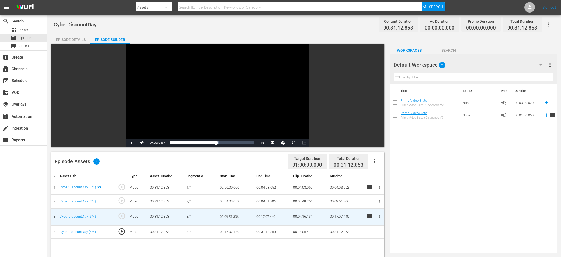
click at [258, 216] on input "00:17:07.440" at bounding box center [266, 217] width 20 height 13
paste input "Current Time 00:17:01.467"
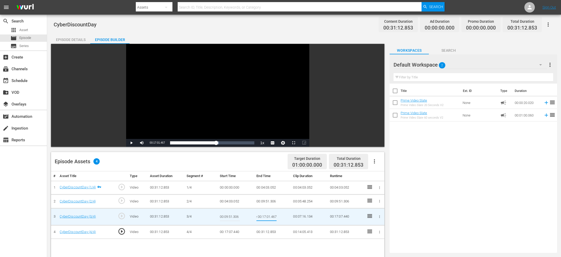
type input "Current Time 00:17:01.467"
click at [381, 232] on icon "button" at bounding box center [379, 232] width 4 height 4
click at [366, 227] on li "Edit Start/End Time" at bounding box center [361, 228] width 41 height 9
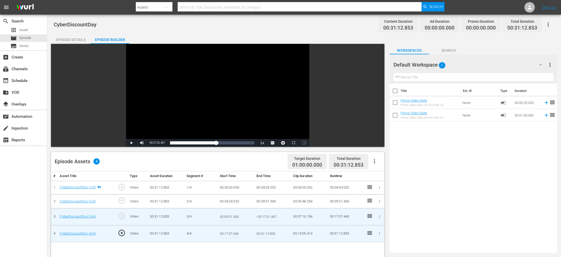
click at [225, 231] on input "00:17:07.440" at bounding box center [230, 234] width 20 height 13
paste input "Current Time 00:17:01.467"
type input "Current Time 00:17:01.467"
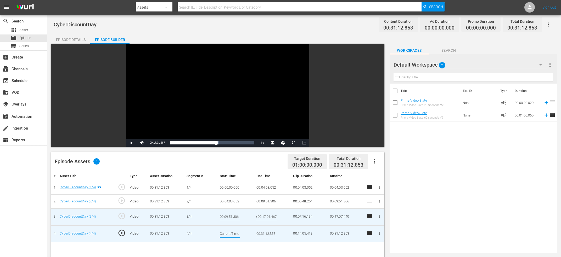
scroll to position [0, 20]
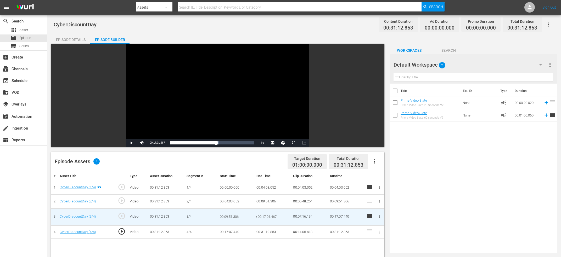
click at [267, 214] on input "Current Time 00:17:01.467" at bounding box center [266, 217] width 20 height 13
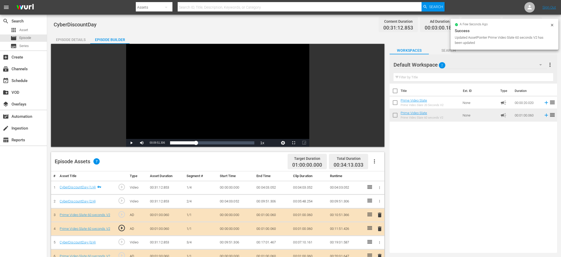
click at [553, 25] on icon at bounding box center [552, 25] width 4 height 4
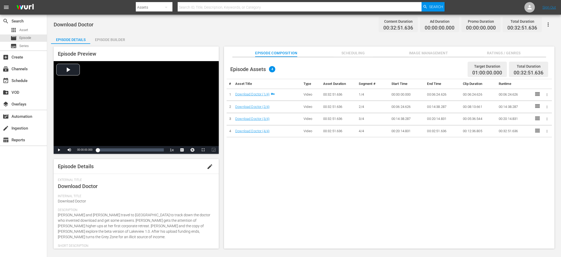
click at [106, 41] on div "Episode Builder" at bounding box center [109, 39] width 39 height 13
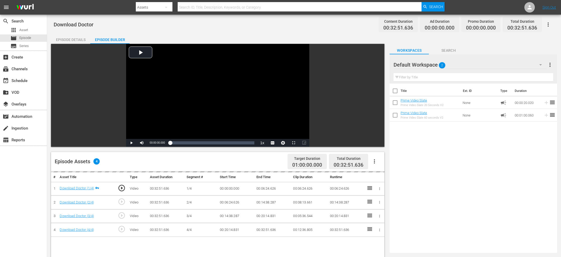
click at [123, 202] on span "play_circle_outline" at bounding box center [122, 202] width 8 height 8
click at [209, 94] on div "Video Player" at bounding box center [217, 91] width 183 height 95
click at [203, 100] on div "Video Player" at bounding box center [217, 91] width 183 height 95
click at [227, 102] on div "Video Player" at bounding box center [217, 91] width 183 height 95
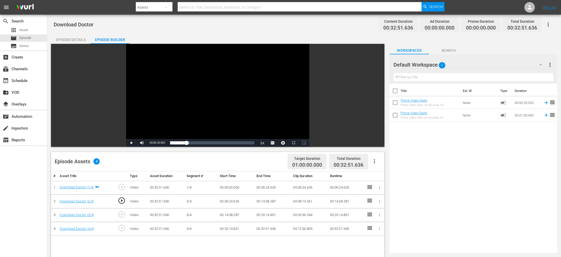
click at [153, 144] on span "00:06:18.660" at bounding box center [157, 142] width 15 height 3
copy span "Current Time"
click at [380, 185] on td at bounding box center [379, 188] width 10 height 14
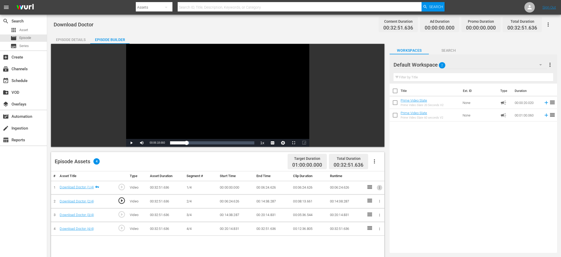
click at [380, 189] on icon "button" at bounding box center [379, 188] width 4 height 4
click at [375, 191] on li "Edit Start/End Time" at bounding box center [361, 188] width 41 height 9
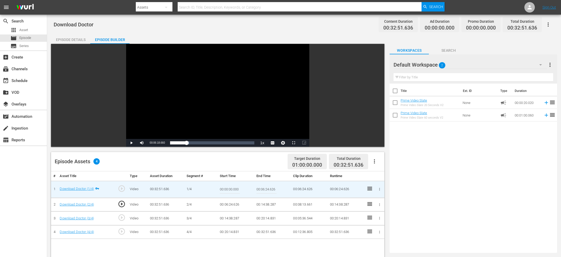
click at [269, 189] on input "00:06:24.626" at bounding box center [266, 189] width 20 height 13
paste input "Current Time 00:06:18.660"
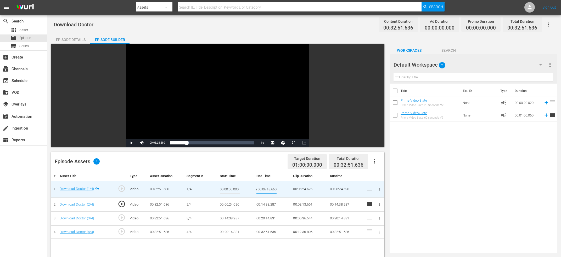
type input "Current Time 00:06:18.660"
click at [380, 207] on icon "button" at bounding box center [379, 205] width 4 height 4
drag, startPoint x: 372, startPoint y: 206, endPoint x: 368, endPoint y: 206, distance: 3.7
click at [371, 206] on li "Edit Start/End Time" at bounding box center [361, 205] width 41 height 9
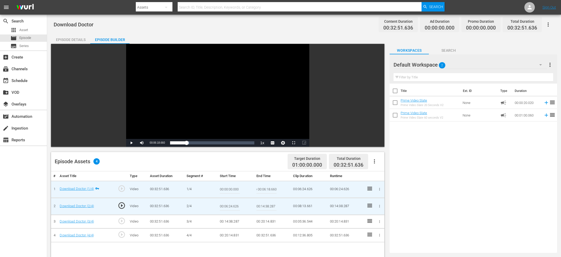
click at [230, 207] on input "00:06:24.626" at bounding box center [230, 206] width 20 height 13
paste input "Current Time 00:06:18.660"
type input "Current Time 00:06:18.660"
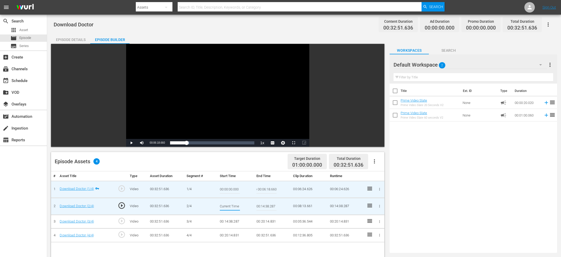
scroll to position [0, 20]
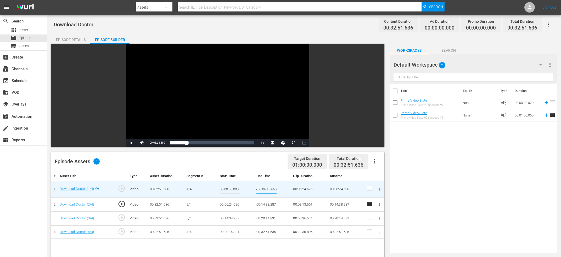
click at [260, 188] on input "Current Time 00:06:18.660" at bounding box center [266, 189] width 20 height 13
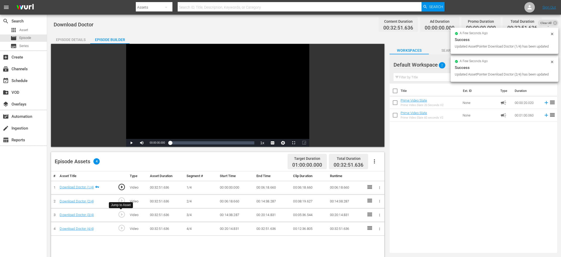
click at [121, 213] on span "play_circle_outline" at bounding box center [122, 215] width 8 height 8
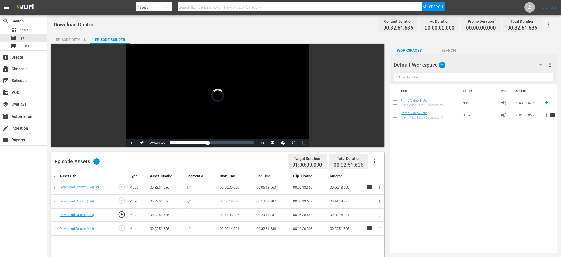
click at [205, 79] on div "Video Player" at bounding box center [217, 91] width 183 height 95
click at [155, 144] on span "00:14:32.319" at bounding box center [157, 142] width 15 height 3
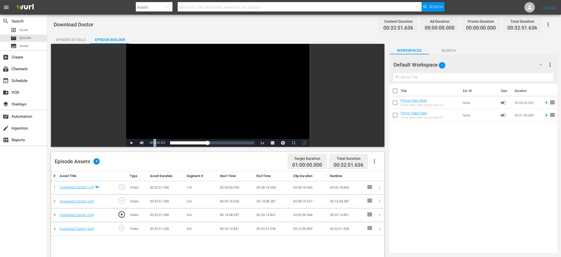
click at [155, 144] on span "00:14:32.319" at bounding box center [157, 142] width 15 height 3
copy span "Current Time"
click at [377, 203] on div at bounding box center [378, 201] width 5 height 5
click at [380, 200] on icon "button" at bounding box center [379, 201] width 4 height 4
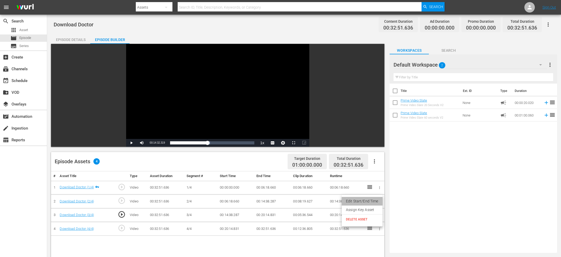
click at [378, 202] on li "Edit Start/End Time" at bounding box center [361, 201] width 41 height 9
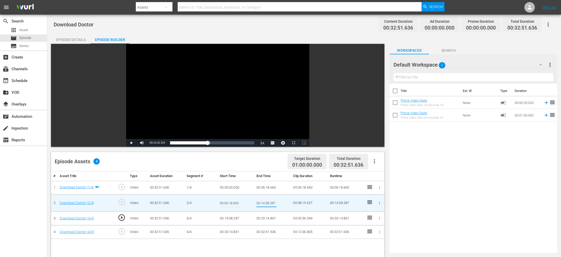
click at [265, 204] on input "00:14:38.287" at bounding box center [266, 203] width 20 height 13
paste input "Current Time 00:14:32.319"
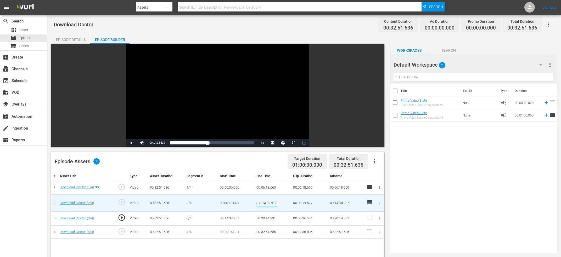
type input "Current Time 00:14:32.319"
click at [381, 215] on td at bounding box center [379, 219] width 10 height 14
click at [380, 217] on icon "button" at bounding box center [379, 218] width 4 height 4
click at [377, 219] on li "Edit Start/End Time" at bounding box center [361, 218] width 41 height 9
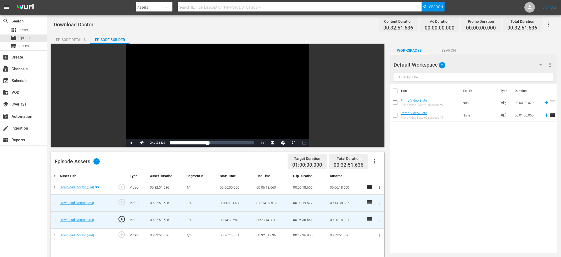
click at [232, 222] on input "00:14:38.287" at bounding box center [230, 220] width 20 height 13
paste input "Current Time 00:14:32.319"
type input "Current Time 00:14:32.319"
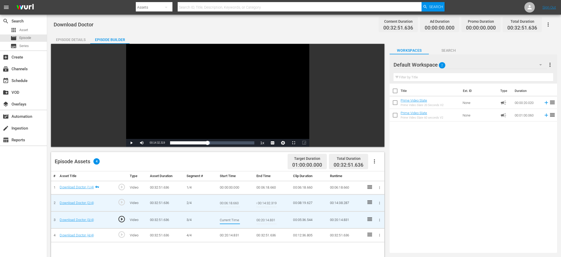
scroll to position [0, 20]
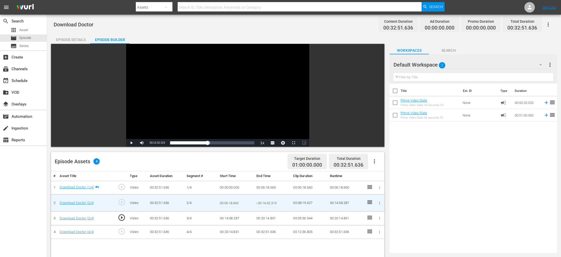
click at [268, 205] on input "Current Time 00:14:32.319" at bounding box center [266, 203] width 20 height 13
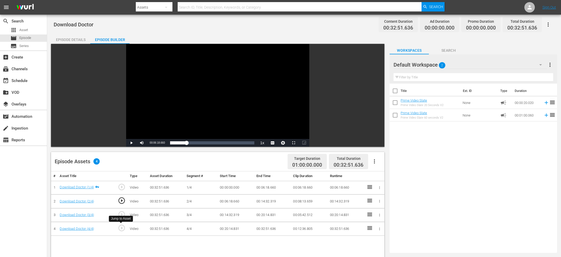
click at [122, 229] on span "play_circle_outline" at bounding box center [122, 228] width 8 height 8
click at [192, 90] on div "Video Player" at bounding box center [217, 91] width 183 height 95
click at [192, 91] on div "Video Player" at bounding box center [217, 91] width 183 height 95
click at [196, 107] on div "Video Player" at bounding box center [217, 91] width 183 height 95
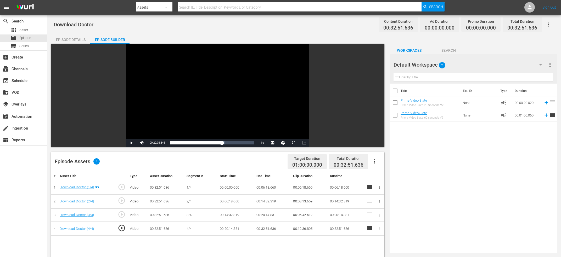
click at [158, 145] on div "Current Time 00:20:08.845" at bounding box center [157, 143] width 20 height 8
click at [157, 144] on span "00:20:08.845" at bounding box center [157, 142] width 15 height 3
copy span "Current Time"
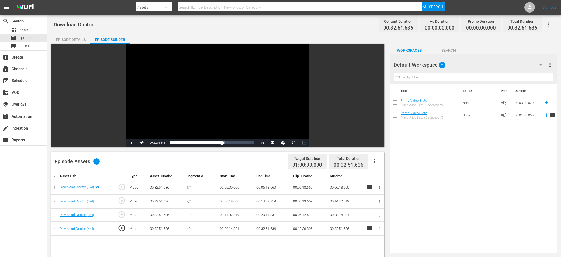
click at [374, 159] on icon "button" at bounding box center [374, 161] width 6 height 6
click at [345, 218] on td "00:20:14.831" at bounding box center [346, 215] width 37 height 14
click at [381, 215] on icon "button" at bounding box center [379, 215] width 4 height 4
click at [372, 217] on li "Edit Start/End Time" at bounding box center [361, 215] width 41 height 9
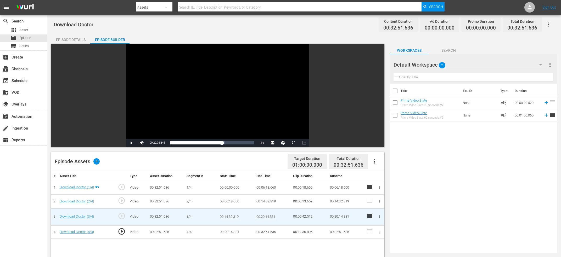
click at [264, 218] on input "00:20:14.831" at bounding box center [266, 217] width 20 height 13
paste input "Current Time 00:20:08.845"
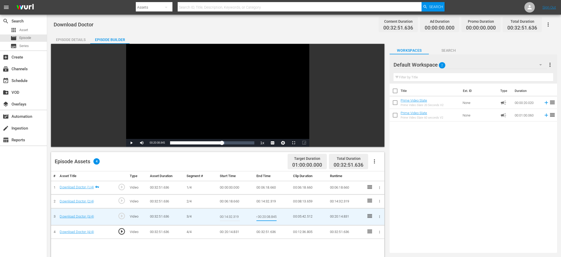
type input "Current Time 00:20:08.845"
click at [380, 233] on icon "button" at bounding box center [379, 232] width 4 height 4
click at [366, 229] on li "Edit Start/End Time" at bounding box center [361, 228] width 41 height 9
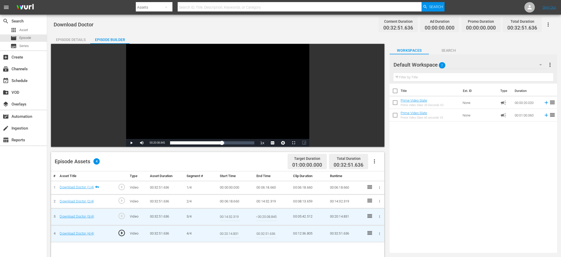
click at [233, 234] on input "00:20:14.831" at bounding box center [230, 234] width 20 height 13
paste input "Current Time 00:20:08.845"
type input "Current Time 00:20:08.845"
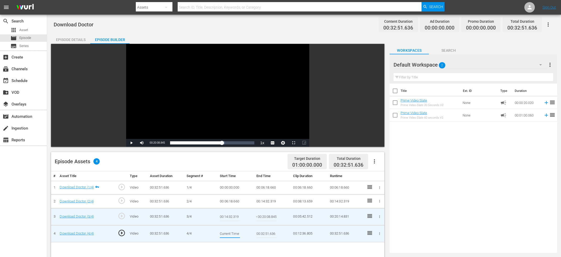
scroll to position [0, 20]
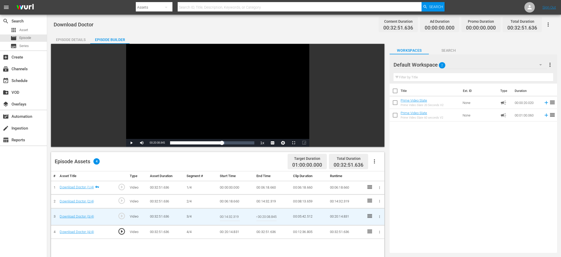
click at [267, 215] on input "Current Time 00:20:08.845" at bounding box center [266, 217] width 20 height 13
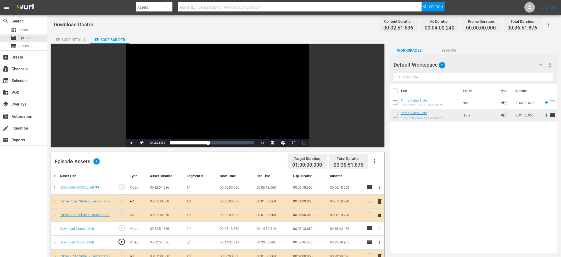
click at [438, 159] on div "Title Ext. ID Type Duration Prime Video Slate Prime Video Slate 20 Seconds V2 N…" at bounding box center [472, 167] width 167 height 167
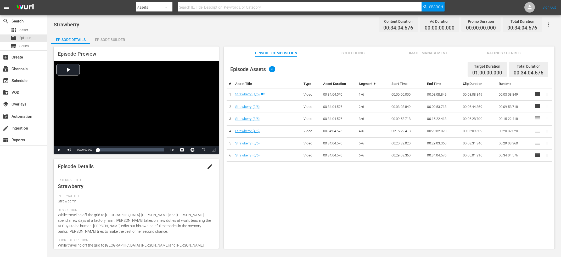
click at [112, 42] on div "Episode Builder" at bounding box center [109, 39] width 39 height 13
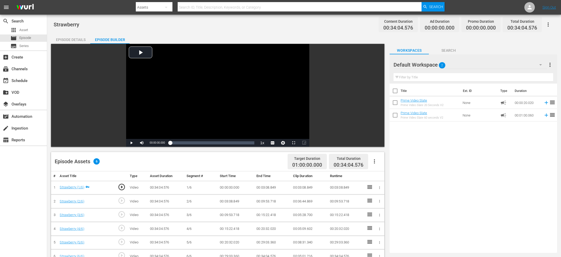
click at [121, 200] on span "play_circle_outline" at bounding box center [122, 201] width 8 height 8
click at [173, 93] on div "Video Player" at bounding box center [217, 91] width 183 height 95
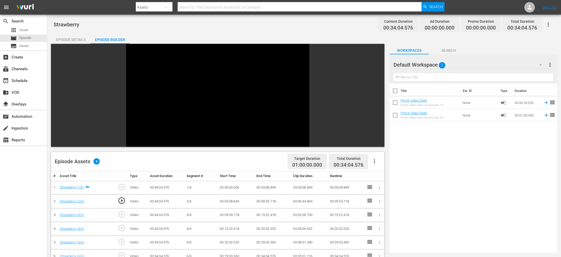
click at [170, 94] on div "Video Player" at bounding box center [217, 91] width 183 height 95
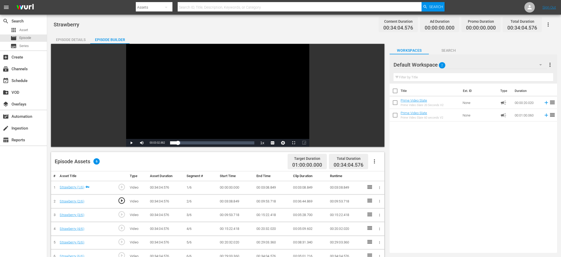
click at [155, 145] on div "Current Time 00:03:02.882" at bounding box center [157, 143] width 20 height 8
click at [153, 143] on span "00:03:02.882" at bounding box center [157, 142] width 15 height 3
copy span "Current Time"
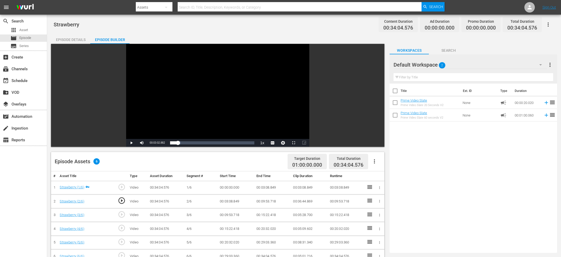
click at [379, 187] on icon "button" at bounding box center [379, 188] width 4 height 4
click at [374, 187] on li "Edit Start/End Time" at bounding box center [361, 188] width 41 height 9
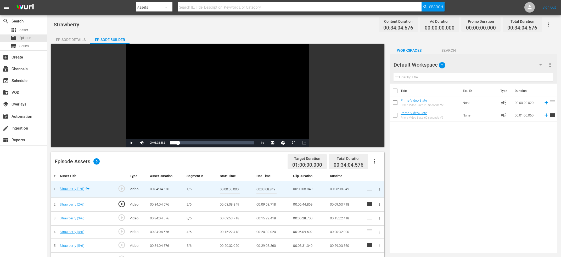
click at [259, 190] on input "00:03:08.849" at bounding box center [266, 189] width 20 height 13
click at [273, 191] on input "00:03:08.849" at bounding box center [266, 189] width 20 height 13
paste input "Current Time 00:03:02.882"
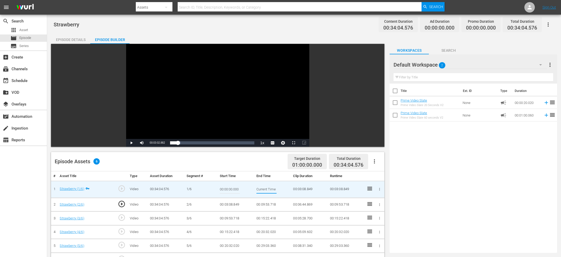
scroll to position [0, 19]
type input "Current Time 00:03:02.882"
click at [381, 203] on button "button" at bounding box center [378, 204] width 5 height 5
click at [375, 204] on li "Edit Start/End Time" at bounding box center [361, 205] width 41 height 9
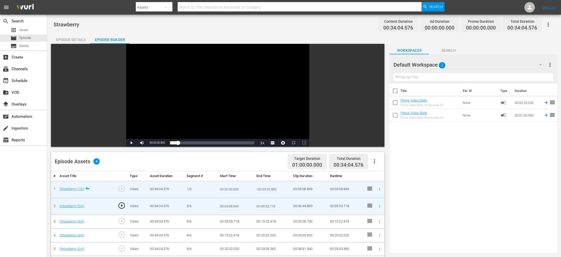
click at [227, 207] on input "00:03:08.849" at bounding box center [230, 206] width 20 height 13
paste input "Current Time 00:03:02.882"
type input "Current Time 00:03:02.882"
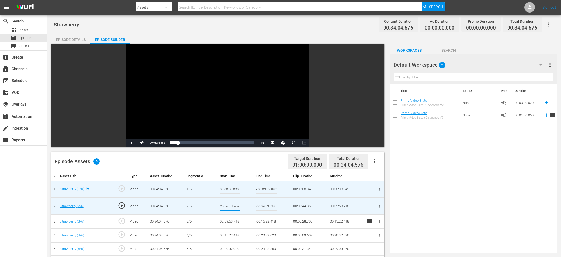
scroll to position [0, 20]
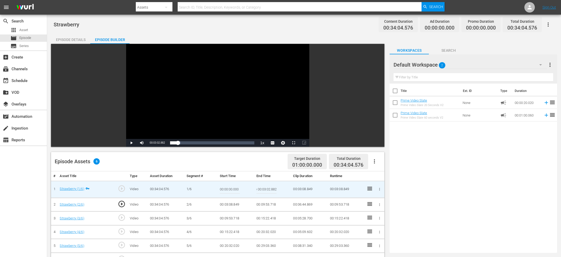
click at [268, 191] on input "Current Time 00:03:02.882" at bounding box center [266, 189] width 20 height 13
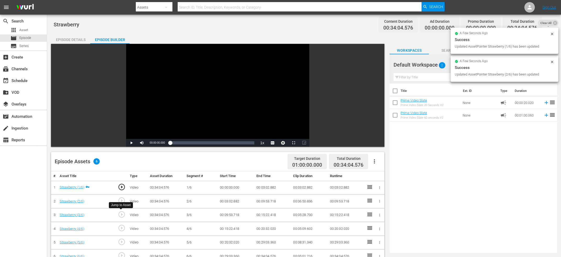
click at [122, 214] on span "play_circle_outline" at bounding box center [122, 215] width 8 height 8
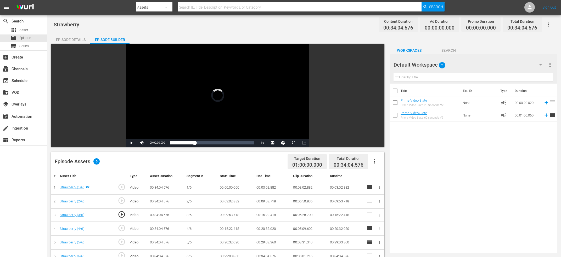
click at [206, 97] on div "Video Player" at bounding box center [217, 91] width 183 height 95
click at [206, 93] on div "Video Player" at bounding box center [217, 91] width 183 height 95
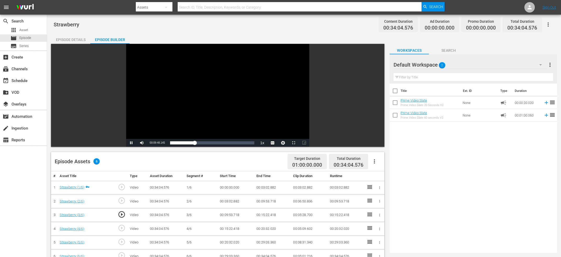
click at [206, 93] on div "Video Player" at bounding box center [217, 91] width 183 height 95
click at [156, 143] on span "00:09:47.732" at bounding box center [157, 142] width 15 height 3
copy span "Current Time"
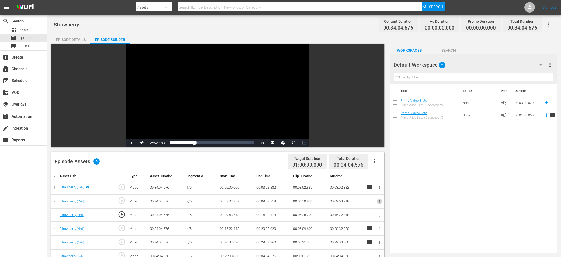
click at [379, 200] on icon "button" at bounding box center [379, 201] width 4 height 4
click at [370, 202] on li "Edit Start/End Time" at bounding box center [361, 201] width 41 height 9
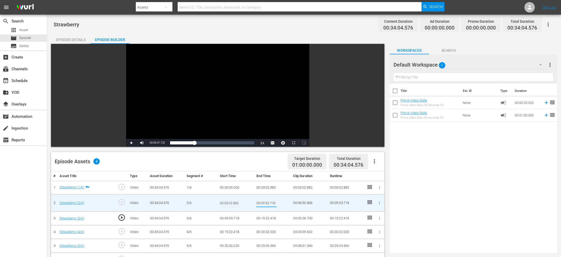
click at [272, 203] on input "00:09:53.718" at bounding box center [266, 203] width 20 height 13
paste input "Current Time 00:09:47.732"
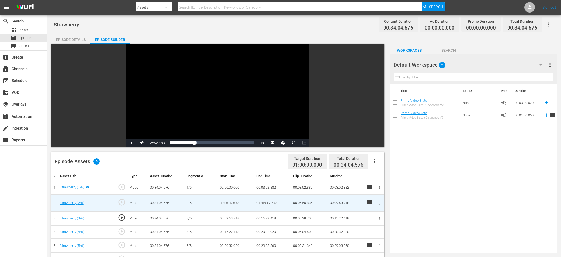
type input "Current Time 00:09:47.732"
click at [380, 217] on icon "button" at bounding box center [379, 218] width 4 height 4
click at [373, 218] on li "Edit Start/End Time" at bounding box center [361, 218] width 41 height 9
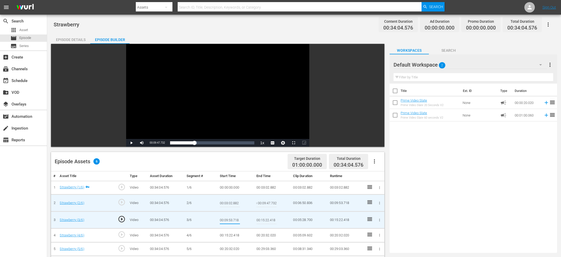
click at [228, 222] on input "00:09:53.718" at bounding box center [230, 220] width 20 height 13
paste input "Current Time 00:09:47.732"
type input "Current Time 00:09:47.732"
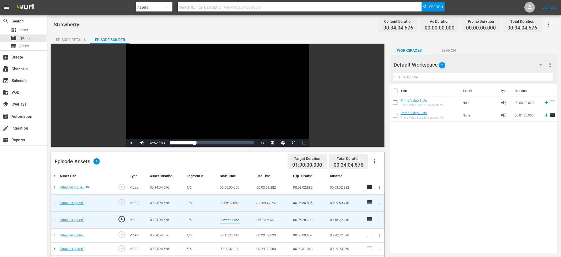
scroll to position [0, 20]
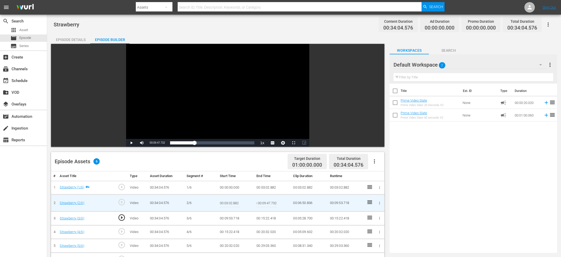
click at [265, 205] on input "Current Time 00:09:47.732" at bounding box center [266, 203] width 20 height 13
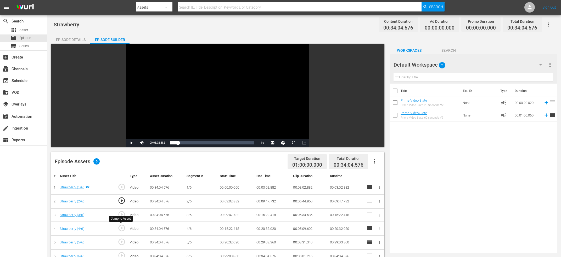
click at [123, 228] on span "play_circle_outline" at bounding box center [122, 228] width 8 height 8
click at [213, 101] on div "Video Player" at bounding box center [217, 91] width 183 height 95
click at [157, 142] on span "00:15:16.443" at bounding box center [157, 142] width 15 height 3
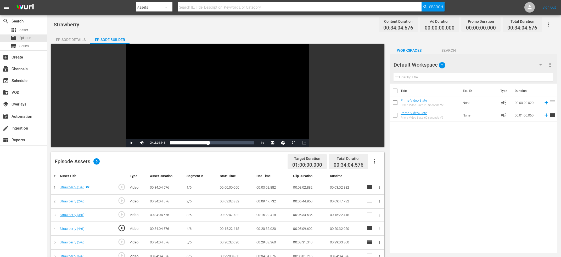
click at [157, 142] on span "00:15:16.443" at bounding box center [157, 142] width 15 height 3
copy span "Current Time"
click at [378, 216] on icon "button" at bounding box center [379, 215] width 4 height 4
click at [369, 216] on li "Edit Start/End Time" at bounding box center [361, 215] width 41 height 9
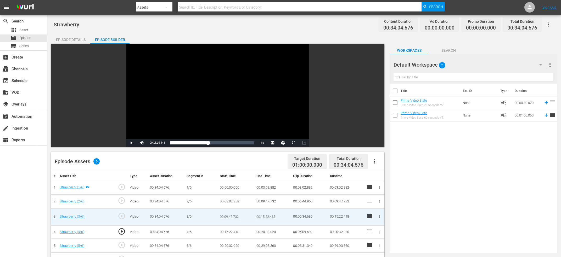
click at [271, 216] on input "00:15:22.418" at bounding box center [266, 217] width 20 height 13
paste input "Current Time 00:15:16.443"
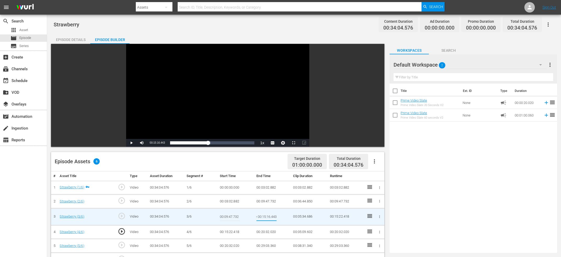
type input "Current Time 00:15:16.443"
click at [379, 232] on icon "button" at bounding box center [379, 232] width 1 height 3
click at [368, 229] on li "Edit Start/End Time" at bounding box center [361, 228] width 41 height 9
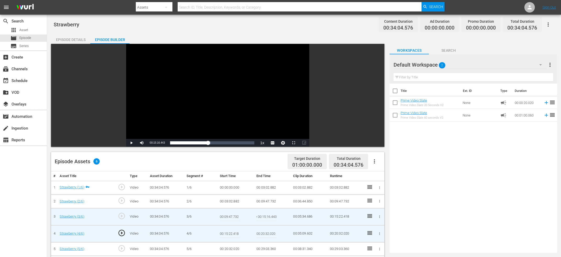
click at [230, 232] on input "00:15:22.418" at bounding box center [230, 234] width 20 height 13
paste input "Current Time 00:15:16.443"
type input "Current Time 00:15:16.443"
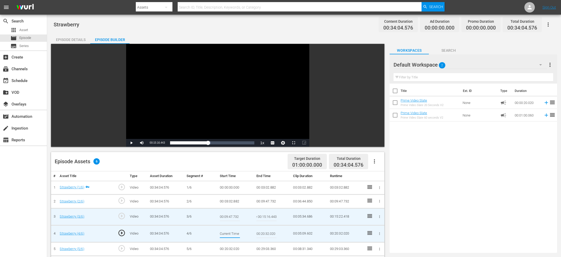
scroll to position [0, 20]
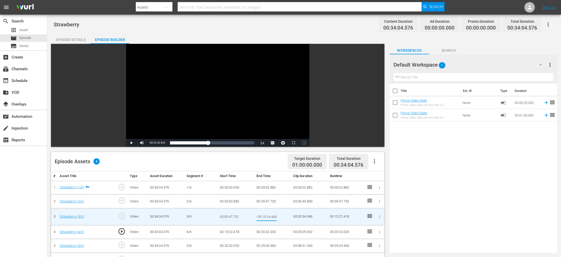
click at [269, 218] on input "Current Time 00:15:16.443" at bounding box center [266, 217] width 20 height 13
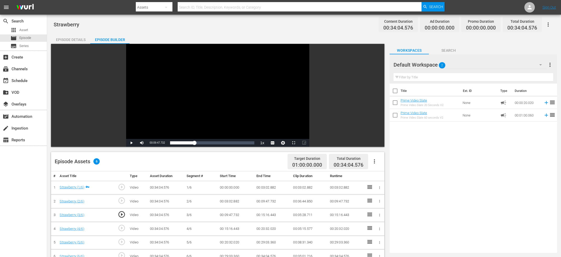
click at [121, 225] on span "play_circle_outline" at bounding box center [122, 228] width 8 height 8
click at [228, 92] on div "Video Player" at bounding box center [217, 91] width 183 height 95
click at [182, 122] on div "Video Player" at bounding box center [217, 91] width 183 height 95
click at [121, 244] on span "play_circle_outline" at bounding box center [122, 242] width 8 height 8
click at [200, 104] on div "Video Player" at bounding box center [217, 91] width 183 height 95
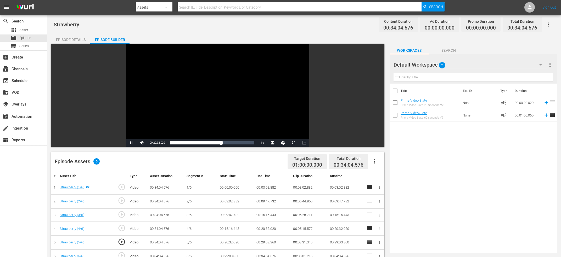
click at [208, 102] on div "Video Player" at bounding box center [217, 91] width 183 height 95
click at [216, 105] on div "Video Player" at bounding box center [217, 91] width 183 height 95
click at [159, 87] on div "Video Player" at bounding box center [217, 91] width 183 height 95
click at [158, 144] on span "00:20:26.056" at bounding box center [157, 142] width 15 height 3
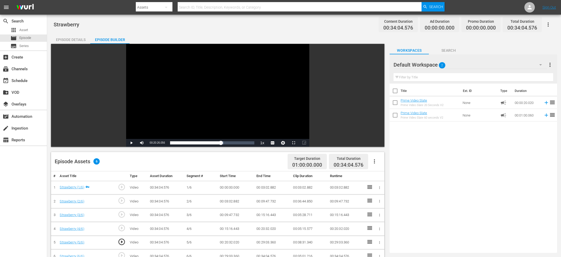
click at [158, 144] on span "00:20:26.056" at bounding box center [157, 142] width 15 height 3
copy span "Current Time"
click at [377, 227] on div at bounding box center [378, 228] width 5 height 5
click at [378, 227] on icon "button" at bounding box center [379, 229] width 4 height 4
click at [370, 229] on li "Edit Start/End Time" at bounding box center [361, 228] width 41 height 9
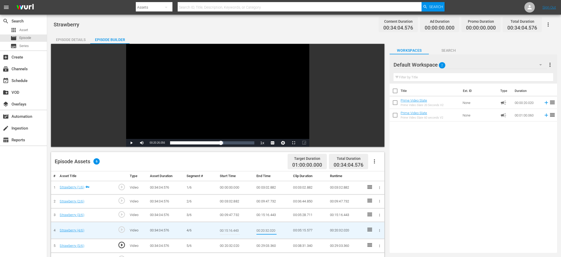
click at [262, 230] on input "00:20:32.020" at bounding box center [266, 230] width 20 height 13
paste input "Current Time 00:20:26.056"
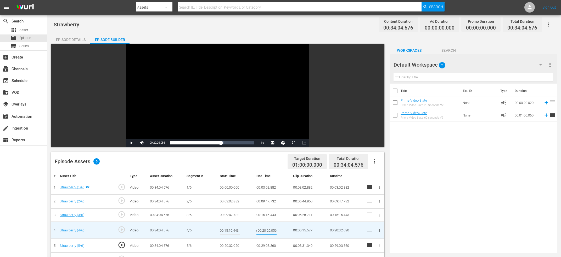
type input "Current Time 00:20:26.056"
click at [381, 246] on icon "button" at bounding box center [379, 246] width 4 height 4
click at [375, 225] on li "Edit Start/End Time" at bounding box center [361, 228] width 41 height 9
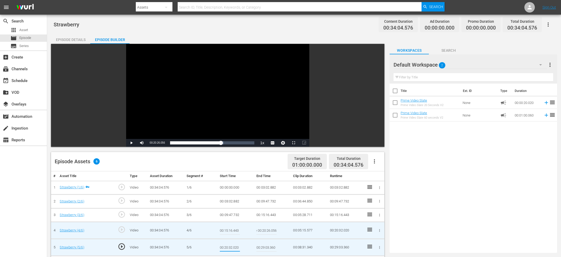
click at [222, 245] on input "00:20:32.020" at bounding box center [230, 247] width 20 height 13
paste input "Current Time 00:20:26.056"
type input "Current Time 00:20:26.056"
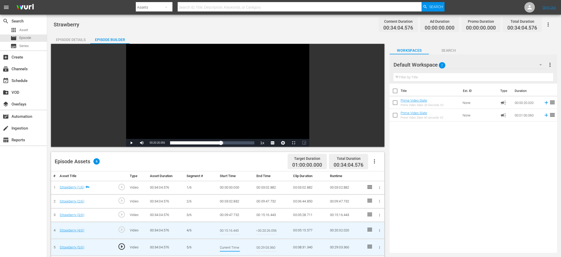
scroll to position [0, 20]
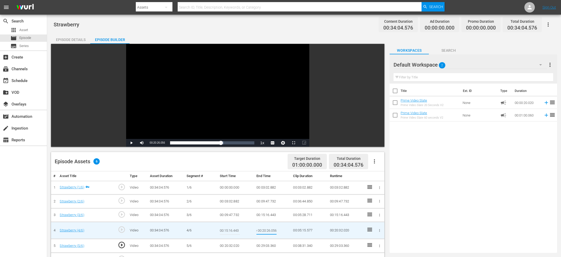
click at [269, 232] on input "Current Time 00:20:26.056" at bounding box center [266, 230] width 20 height 13
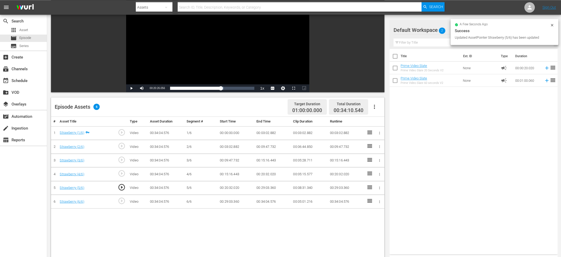
scroll to position [56, 0]
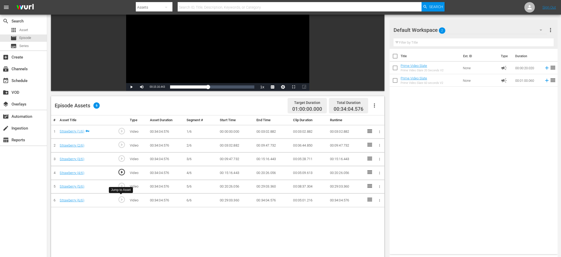
click at [121, 197] on span "play_circle_outline" at bounding box center [122, 200] width 8 height 8
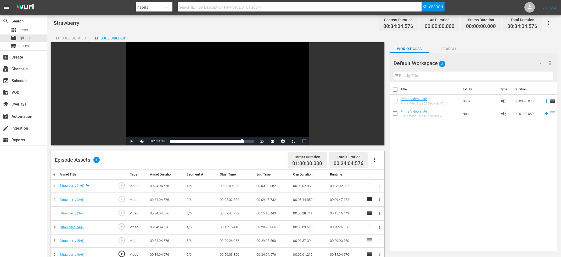
scroll to position [0, 0]
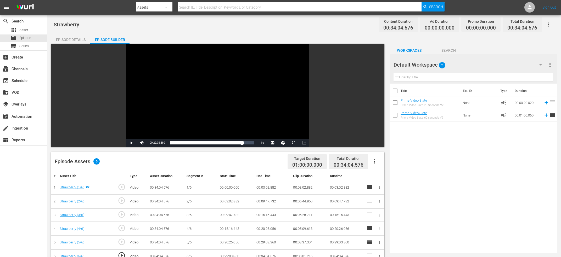
click at [233, 90] on div "Video Player" at bounding box center [217, 91] width 183 height 95
click at [234, 98] on div "Video Player" at bounding box center [217, 91] width 183 height 95
click at [213, 100] on div "Video Player" at bounding box center [217, 91] width 183 height 95
click at [202, 100] on div "Video Player" at bounding box center [217, 91] width 183 height 95
click at [155, 142] on span "00:28:57.393" at bounding box center [157, 142] width 15 height 3
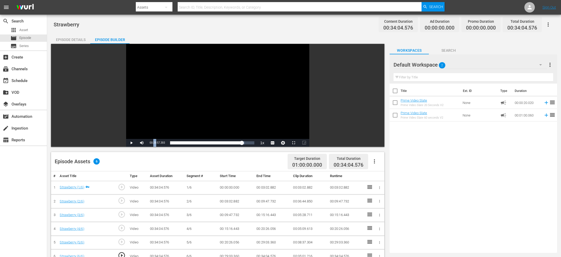
click at [155, 142] on span "00:28:57.393" at bounding box center [157, 142] width 15 height 3
copy span "Current Time"
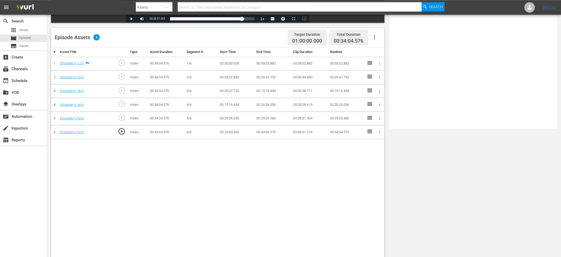
scroll to position [136, 0]
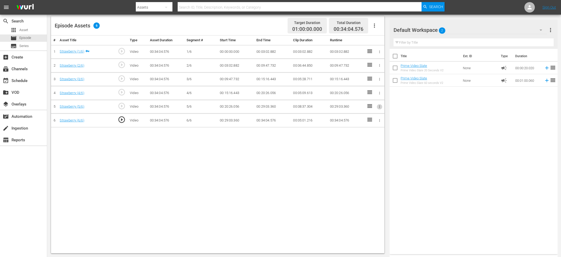
click at [378, 105] on icon "button" at bounding box center [379, 107] width 4 height 4
click at [363, 107] on li "Edit Start/End Time" at bounding box center [361, 106] width 41 height 9
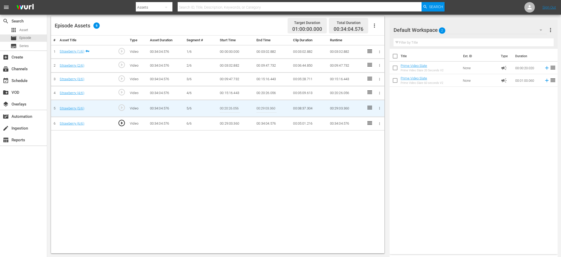
click at [260, 108] on input "00:29:03.360" at bounding box center [266, 108] width 20 height 13
paste input "Current Time 00:28:57.393"
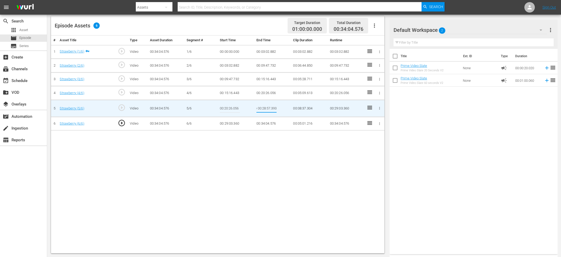
type input "Current Time 00:28:57.393"
click at [377, 122] on icon "button" at bounding box center [379, 124] width 4 height 4
click at [374, 124] on li "Edit Start/End Time" at bounding box center [361, 123] width 41 height 9
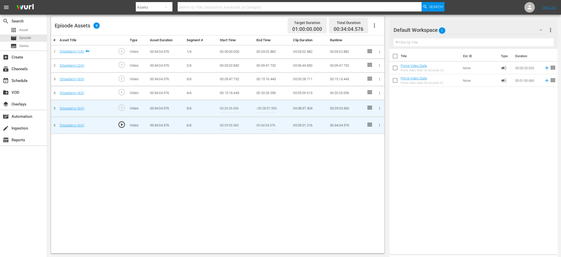
click at [225, 123] on input "00:29:03.360" at bounding box center [230, 125] width 20 height 13
paste input "Current Time 00:28:57.393"
type input "Current Time 00:28:57.393"
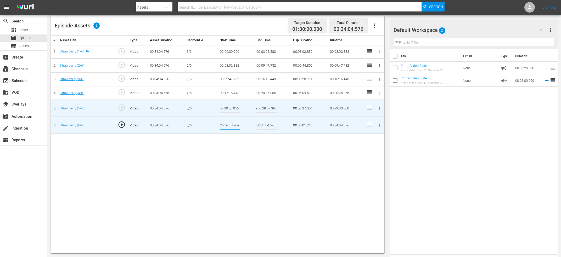
scroll to position [0, 20]
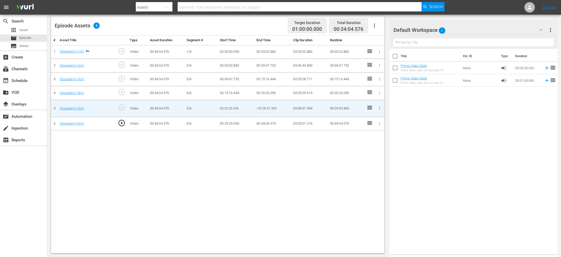
click at [267, 109] on input "Current Time 00:28:57.393" at bounding box center [266, 108] width 20 height 13
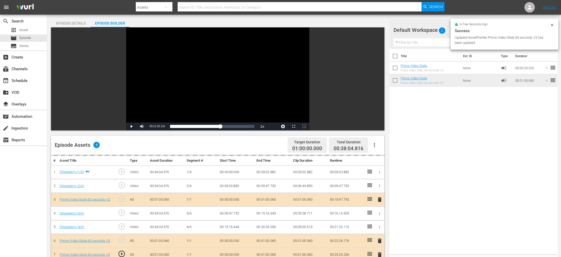
scroll to position [0, 0]
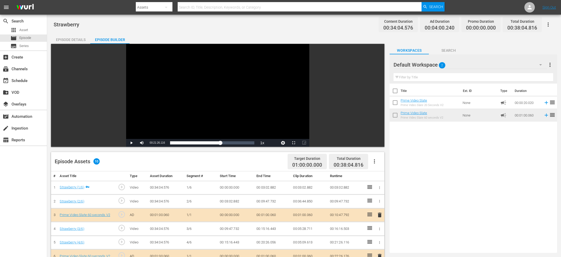
click at [471, 169] on div "Title Ext. ID Type Duration Prime Video Slate Prime Video Slate 20 Seconds V2 N…" at bounding box center [472, 167] width 167 height 167
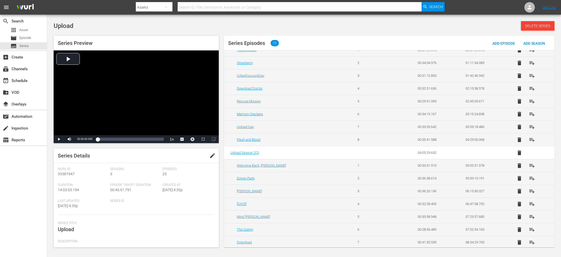
scroll to position [79, 0]
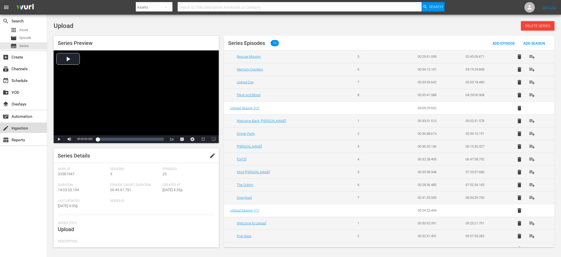
click at [14, 124] on div "create Ingestion" at bounding box center [23, 128] width 47 height 10
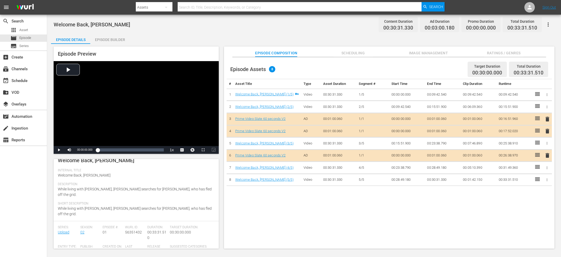
scroll to position [26, 0]
click at [134, 227] on div "[PERSON_NAME] ID: 56351432" at bounding box center [136, 234] width 22 height 19
copy span "56351432"
click at [106, 35] on div "Episode Builder" at bounding box center [109, 39] width 39 height 13
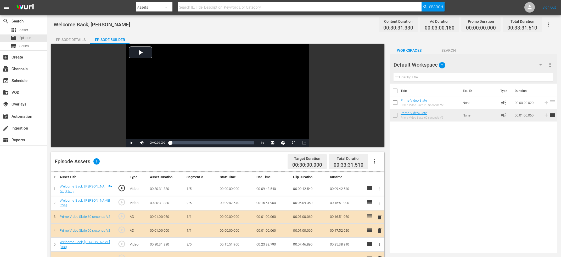
scroll to position [26, 0]
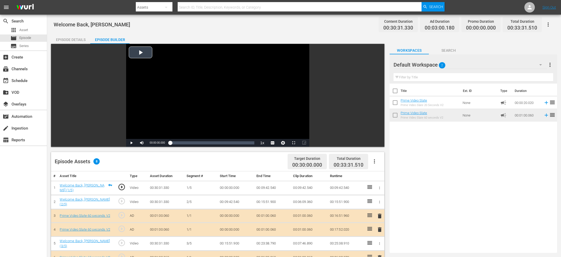
click at [200, 81] on div "Video Player" at bounding box center [217, 91] width 183 height 95
click at [270, 135] on span "en-us" at bounding box center [273, 136] width 8 height 4
click at [210, 146] on div "Loaded : 0.65% 00:16:33.183 Prime Video Slate 60 seconds V2 00:00:00.255" at bounding box center [211, 143] width 89 height 8
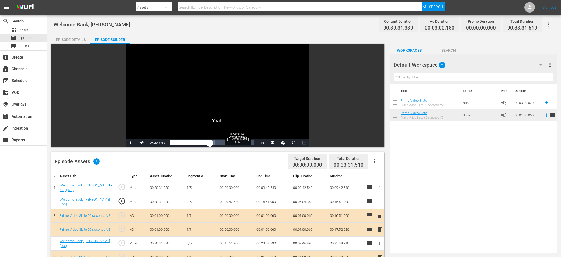
click at [242, 146] on div "Loaded : 53.44% 00:28:48.641 Welcome Back, Mr. Brown (4/5) 00:15:49.899" at bounding box center [211, 143] width 89 height 8
click at [160, 88] on div "Video Player" at bounding box center [217, 91] width 183 height 95
click at [123, 244] on span "play_circle_outline" at bounding box center [122, 243] width 8 height 8
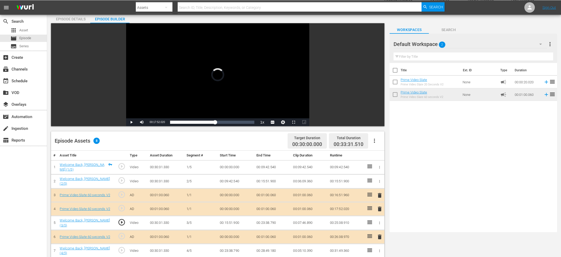
scroll to position [28, 0]
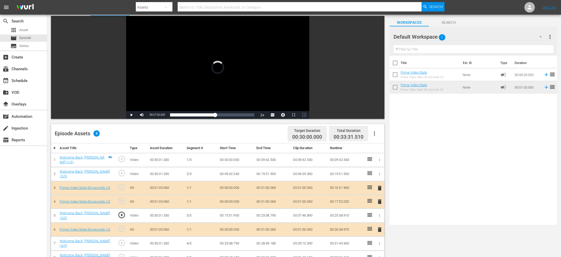
click at [209, 94] on div "Video Player" at bounding box center [217, 63] width 183 height 95
click at [168, 77] on div "Video Player" at bounding box center [217, 63] width 183 height 95
click at [158, 73] on div "Video Player" at bounding box center [217, 63] width 183 height 95
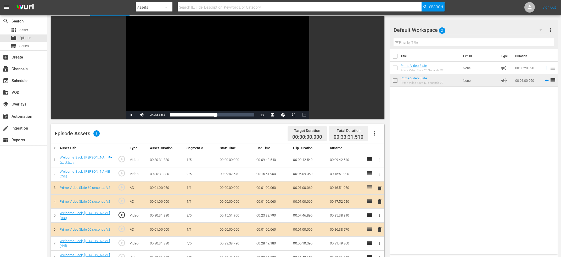
scroll to position [56, 0]
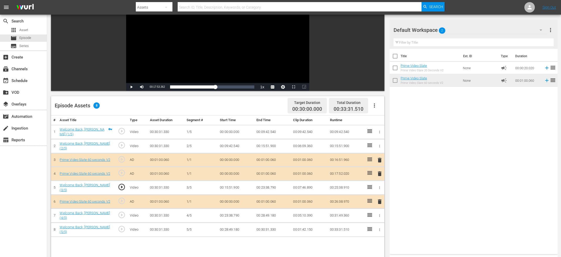
click at [123, 213] on span "play_circle_outline" at bounding box center [122, 215] width 8 height 8
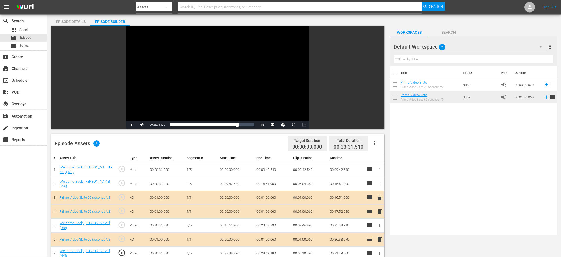
scroll to position [0, 0]
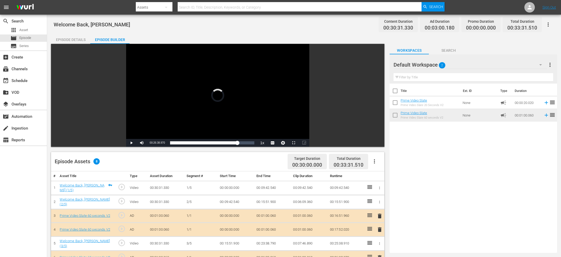
click at [208, 97] on div "Video Player" at bounding box center [217, 91] width 183 height 95
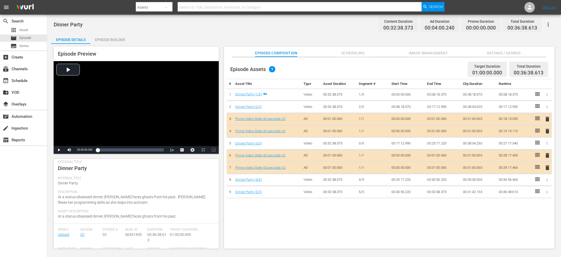
scroll to position [26, 0]
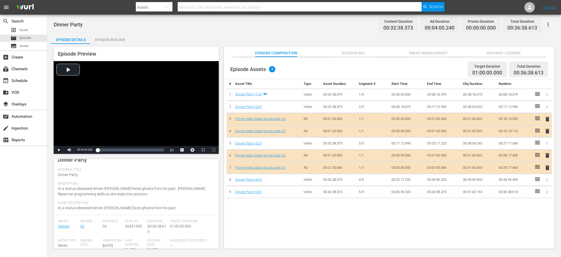
click at [133, 231] on div "[PERSON_NAME] ID: 56351430" at bounding box center [136, 229] width 22 height 19
copy span "56351430"
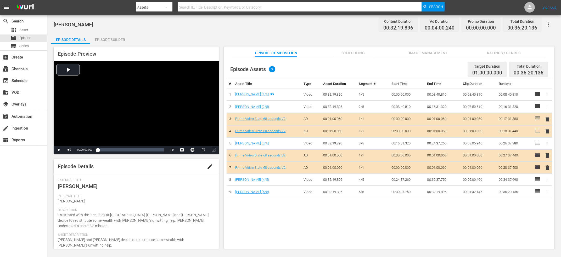
scroll to position [26, 0]
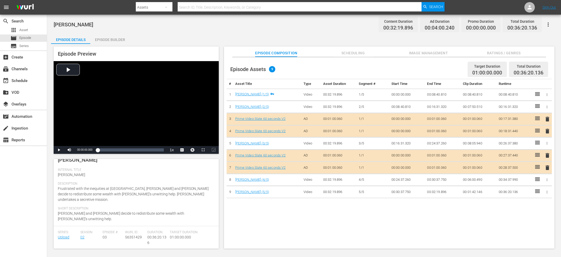
click at [130, 231] on div "Wurl ID: 56351429" at bounding box center [136, 240] width 22 height 19
copy span "56351429"
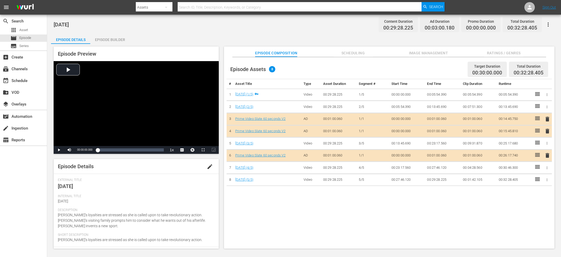
scroll to position [26, 0]
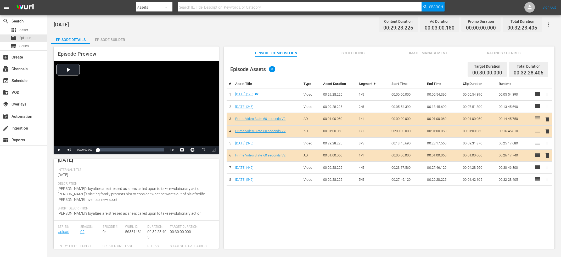
click at [131, 229] on div "Wurl ID: 56351431" at bounding box center [136, 234] width 22 height 19
copy span "56351431"
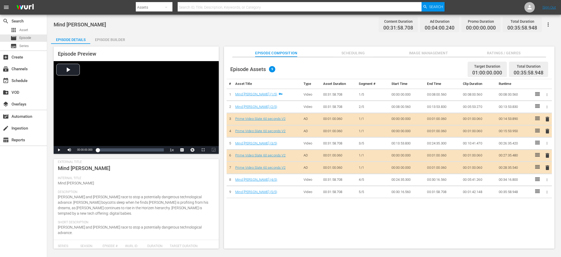
scroll to position [26, 0]
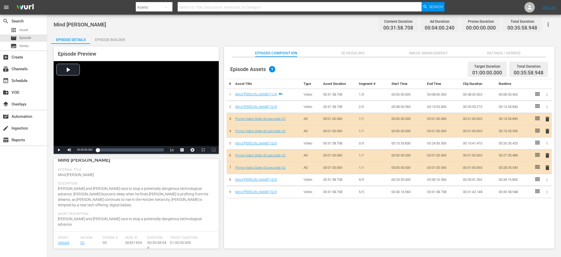
click at [132, 241] on span "56351434" at bounding box center [133, 243] width 17 height 4
copy span "56351434"
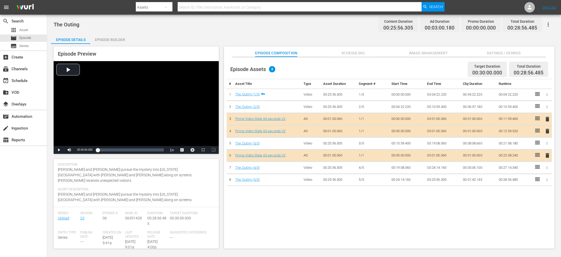
scroll to position [53, 0]
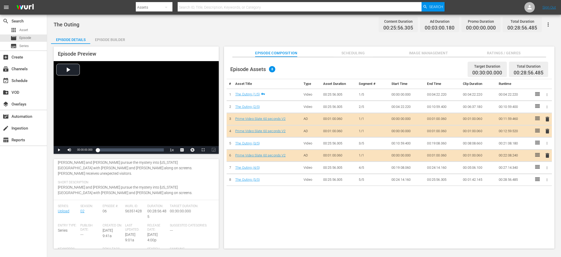
click at [133, 209] on span "56351428" at bounding box center [133, 211] width 17 height 4
copy span "56351428"
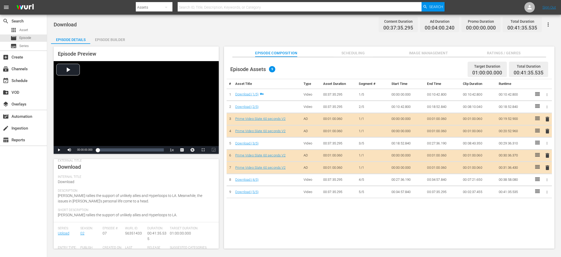
scroll to position [26, 0]
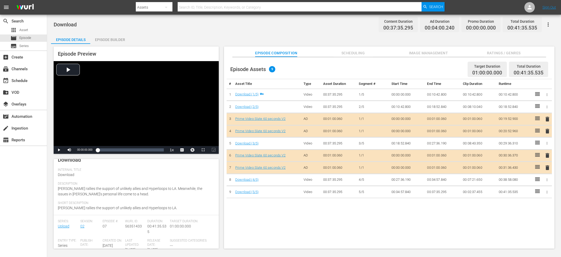
click at [134, 230] on div "[PERSON_NAME] ID: 56351433" at bounding box center [136, 229] width 22 height 19
copy span "56351433"
